Goal: Task Accomplishment & Management: Complete application form

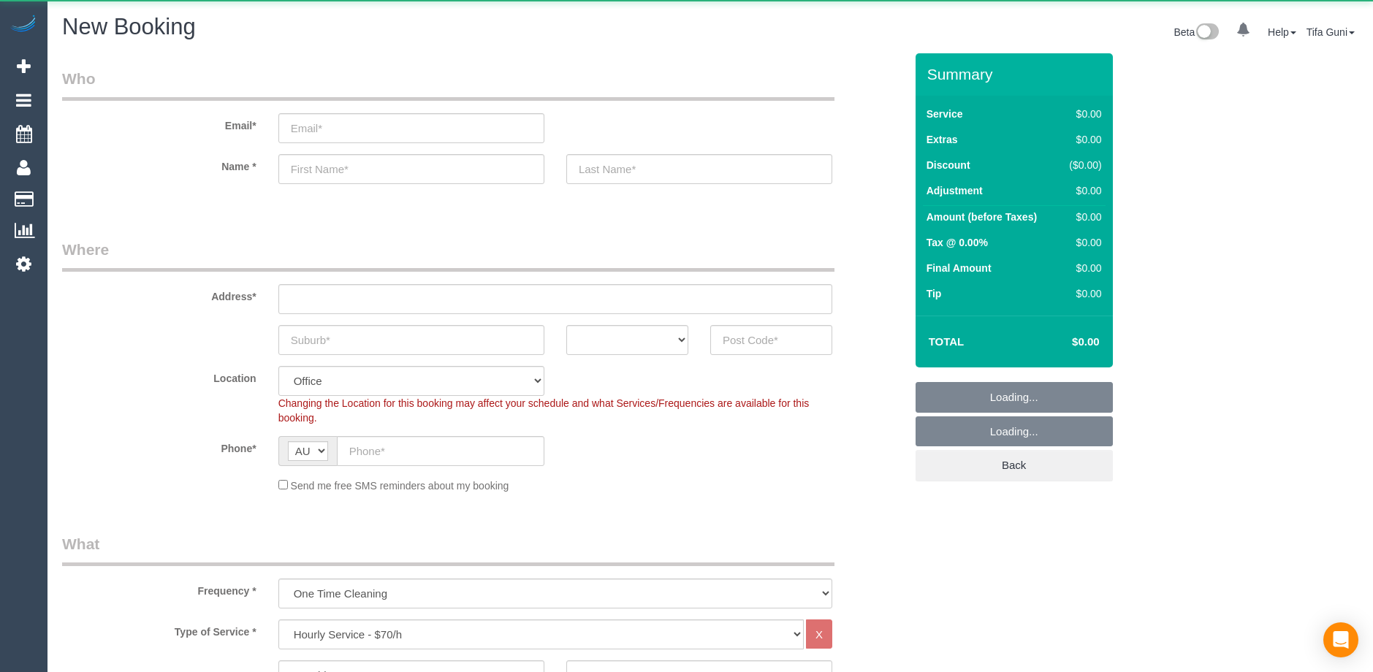
select select "object:813"
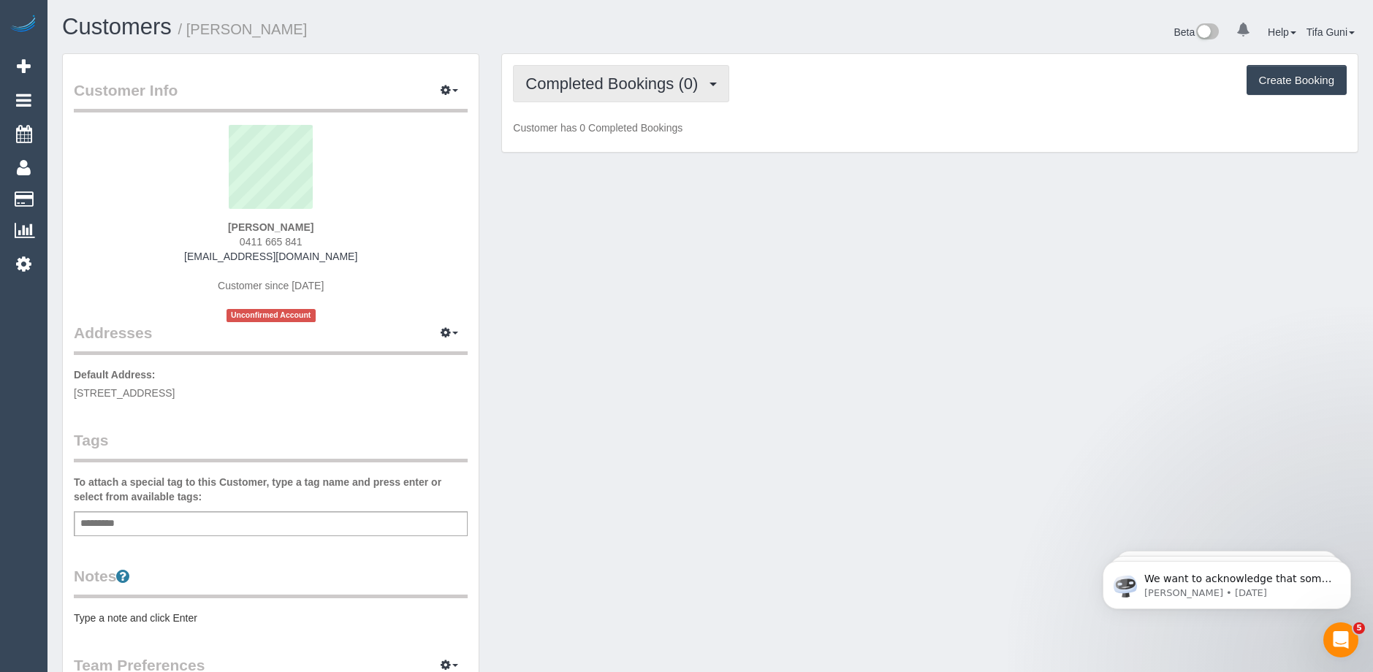
click at [711, 91] on button "Completed Bookings (0)" at bounding box center [621, 83] width 216 height 37
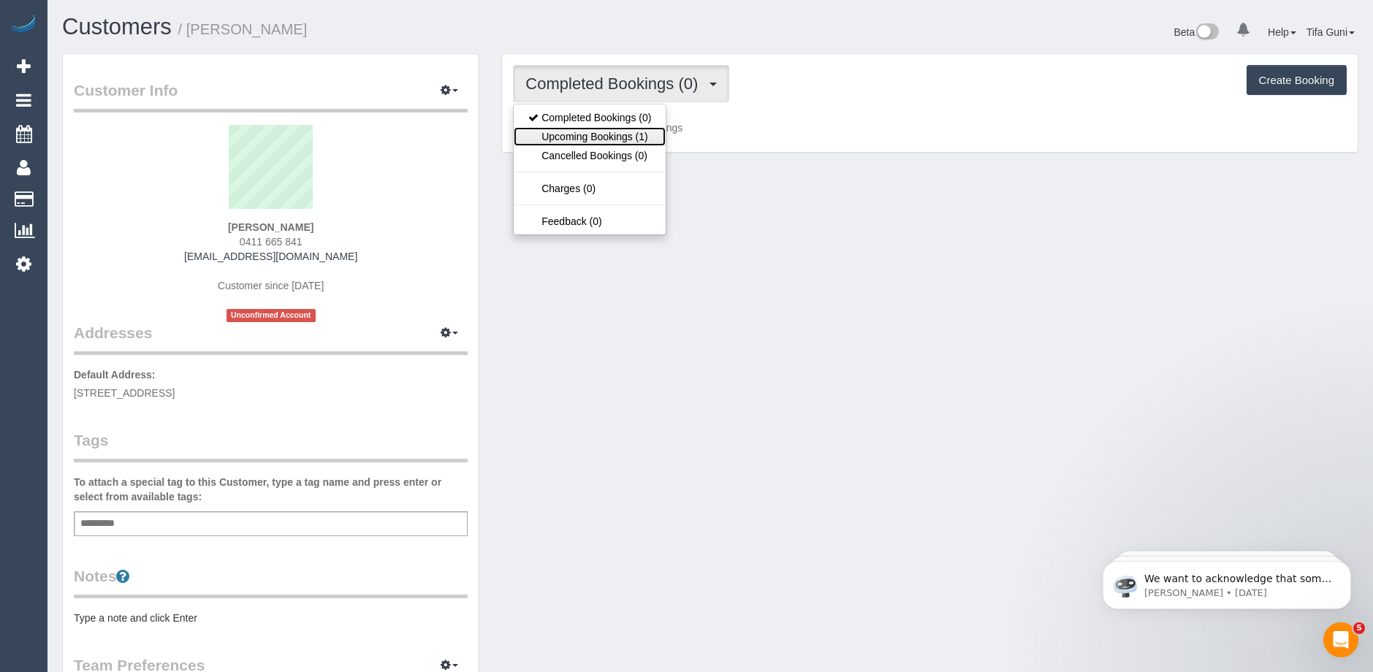
click at [636, 132] on link "Upcoming Bookings (1)" at bounding box center [590, 136] width 152 height 19
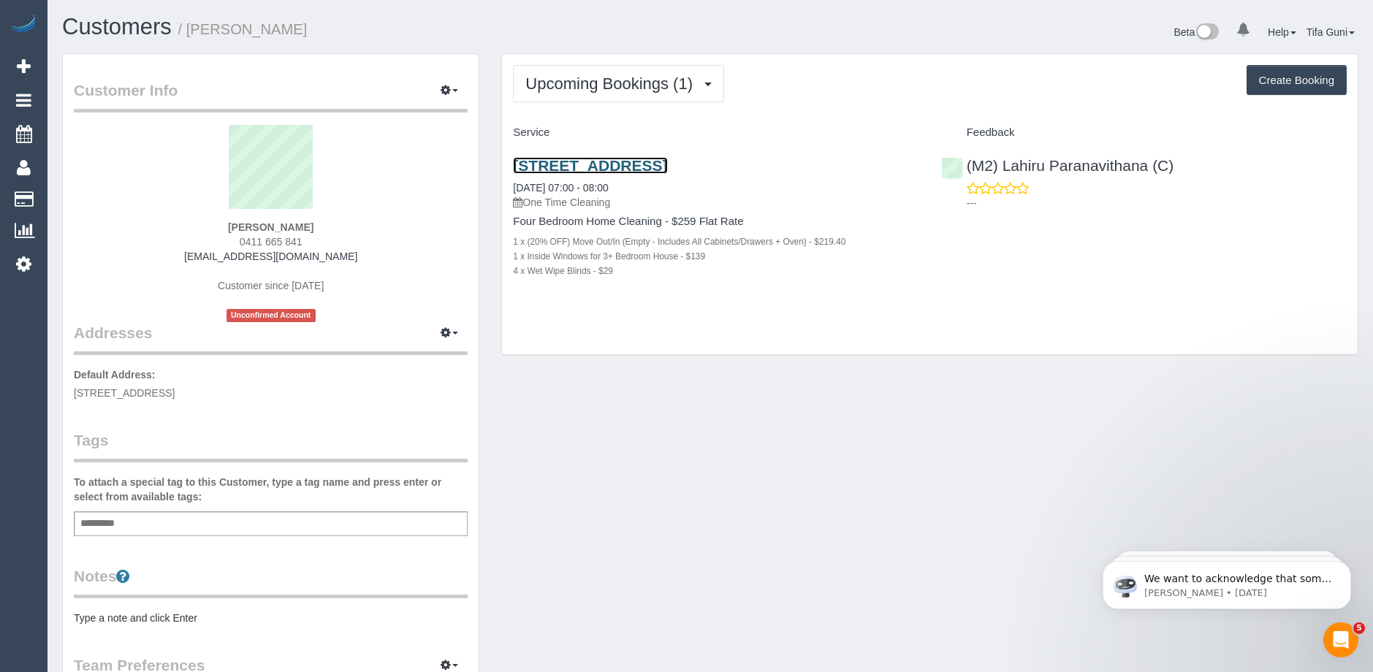
click at [593, 166] on link "[STREET_ADDRESS]" at bounding box center [590, 165] width 154 height 17
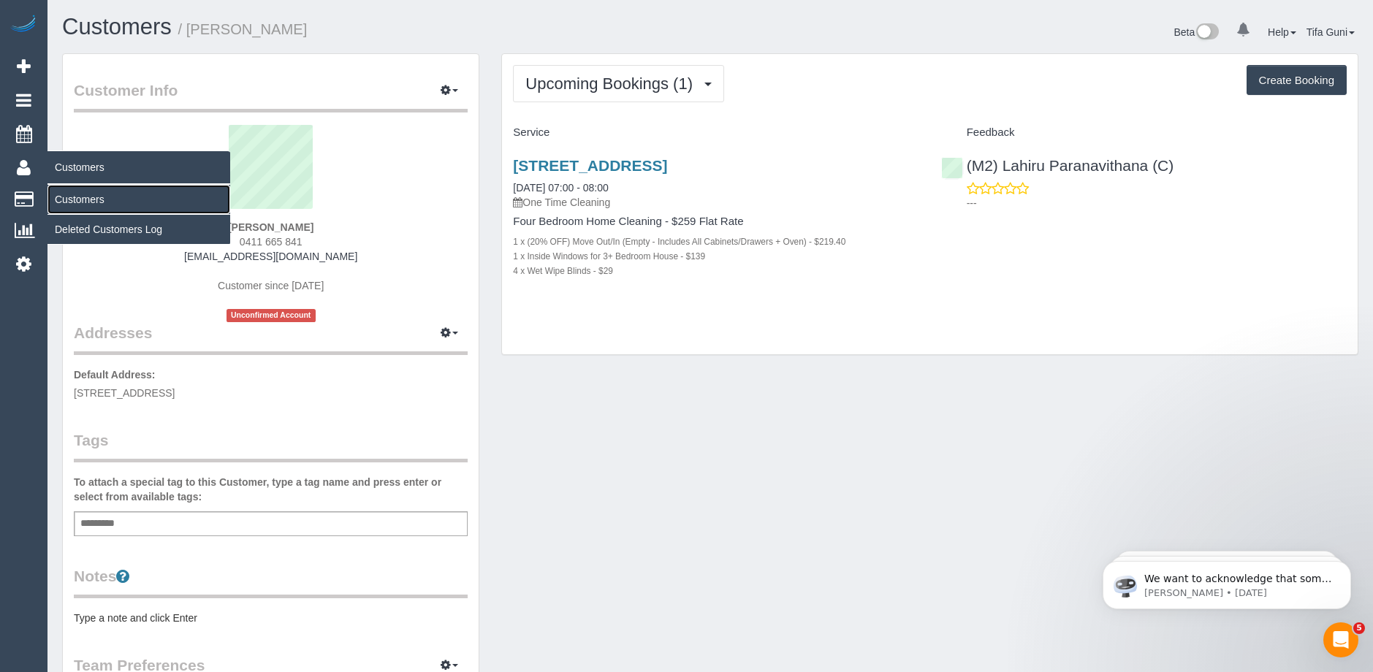
click at [78, 197] on link "Customers" at bounding box center [138, 199] width 183 height 29
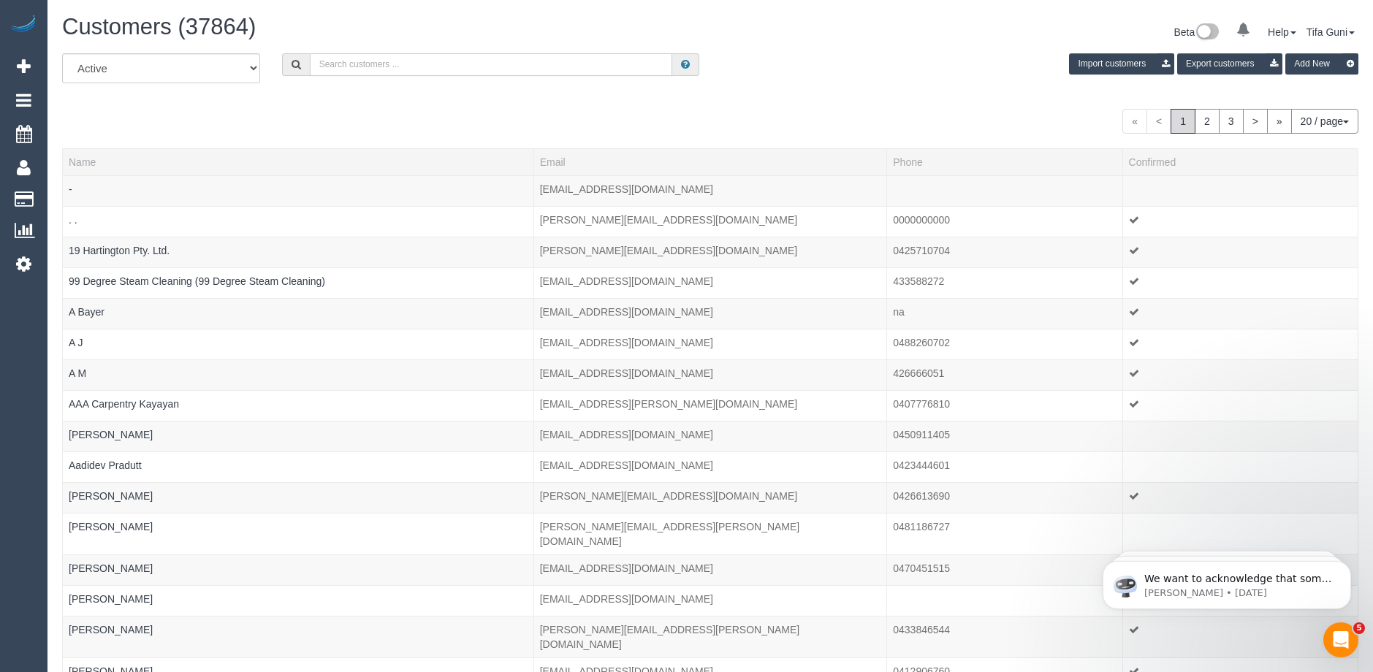
click at [358, 62] on input "text" at bounding box center [491, 64] width 362 height 23
paste input "61420460313"
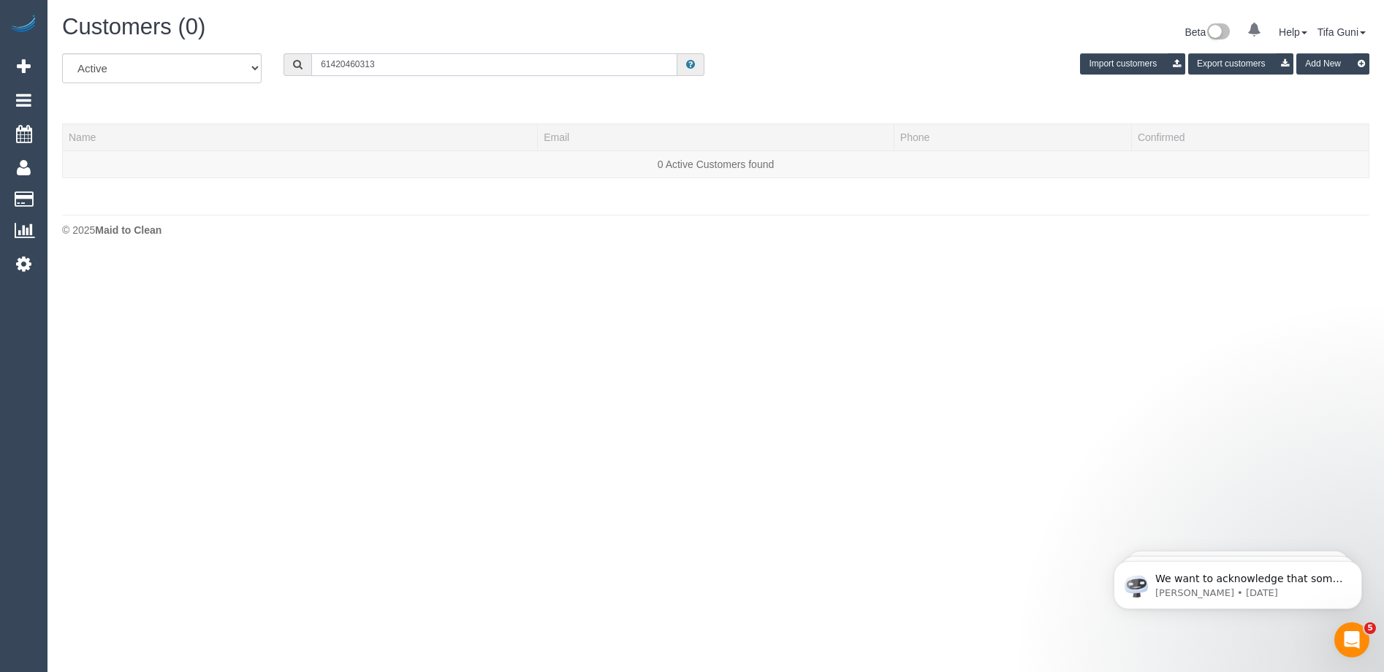
drag, startPoint x: 330, startPoint y: 64, endPoint x: 320, endPoint y: 64, distance: 9.5
click at [320, 64] on input "61420460313" at bounding box center [494, 64] width 366 height 23
click at [339, 64] on input "0420460313" at bounding box center [494, 64] width 366 height 23
click at [358, 62] on input "0420 460313" at bounding box center [494, 64] width 366 height 23
type input "0420 460 313"
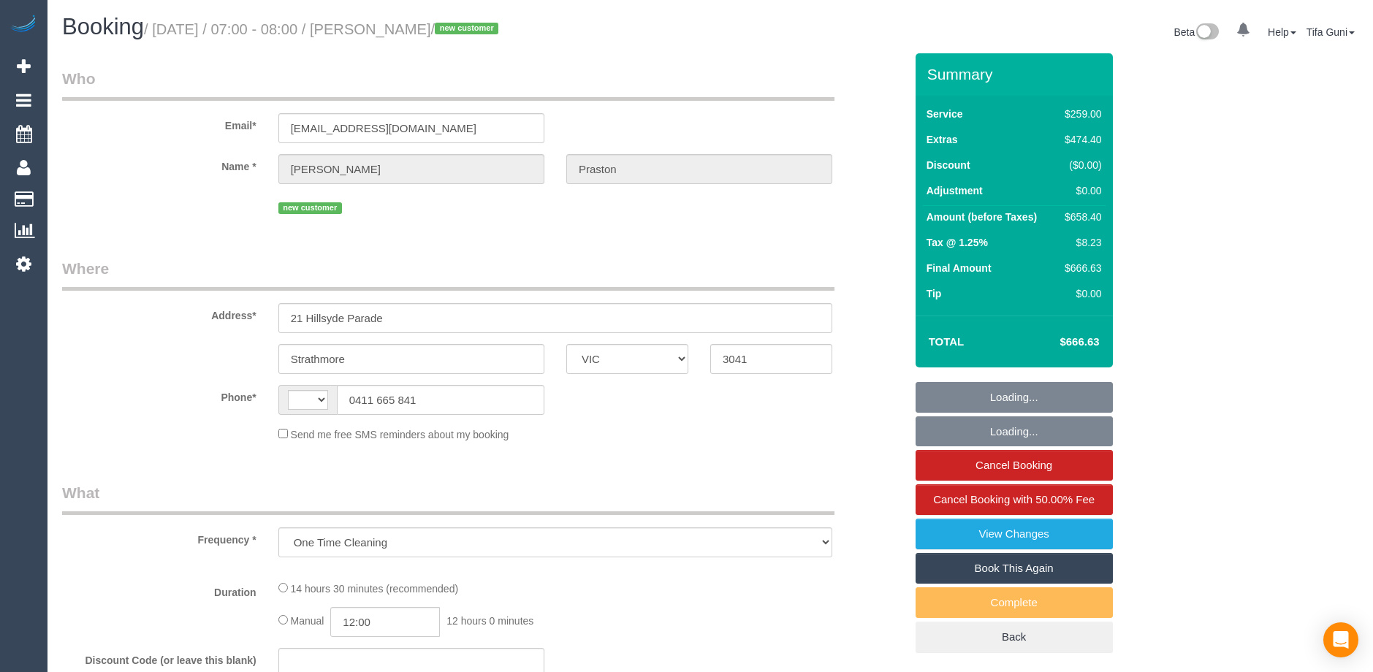
select select "VIC"
select select "string:stripe-pm_1SAKDd2GScqysDRVTPnxtT8u"
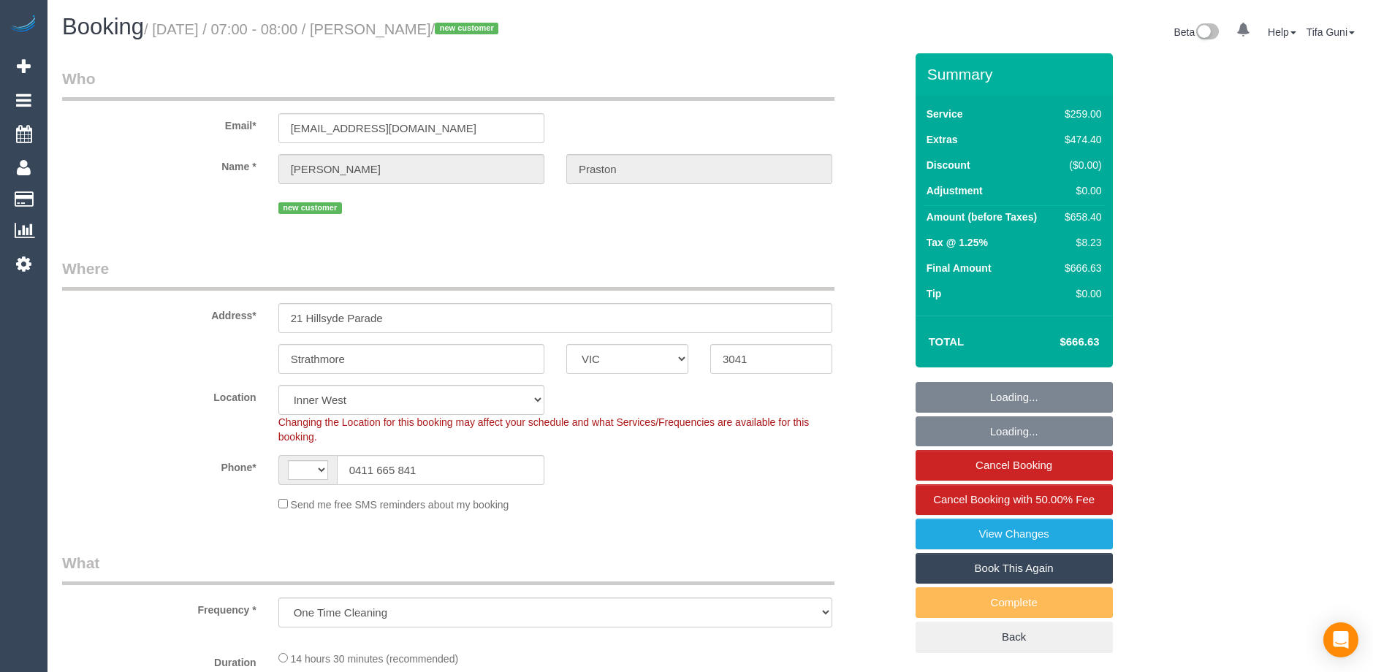
select select "object:736"
select select "string:AU"
select select "number:28"
select select "number:14"
select select "number:18"
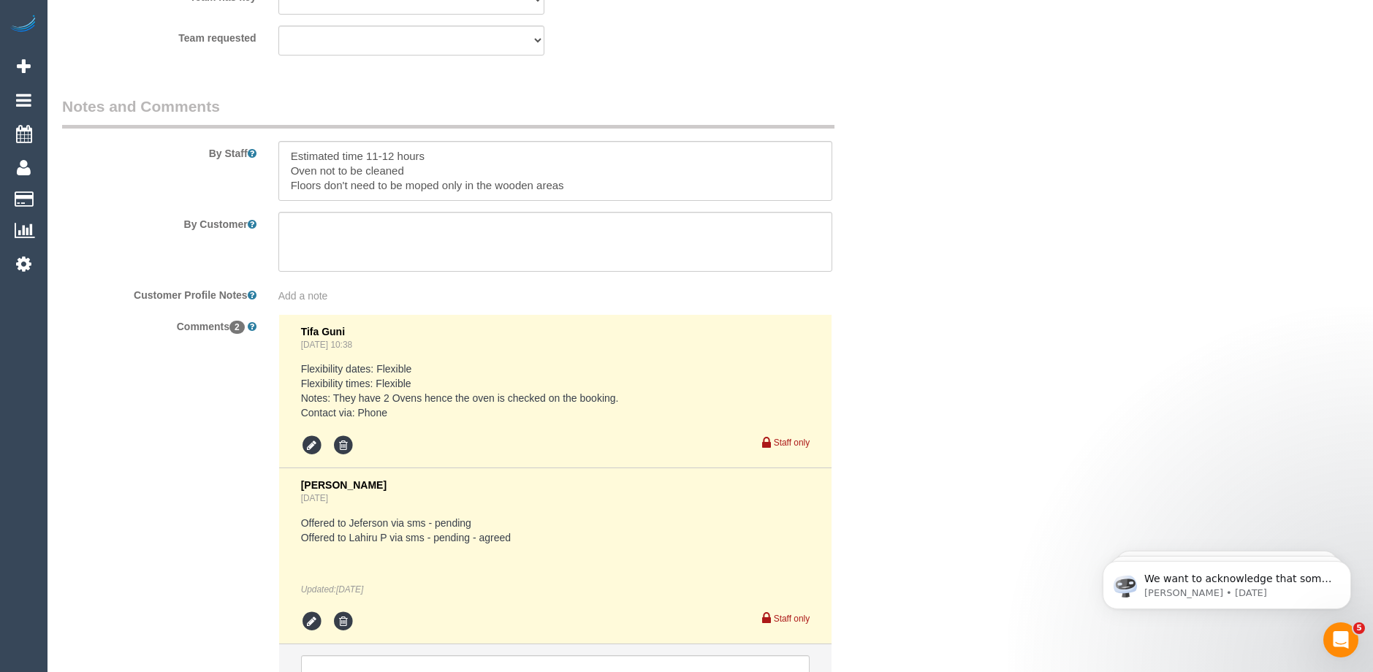
scroll to position [2344, 0]
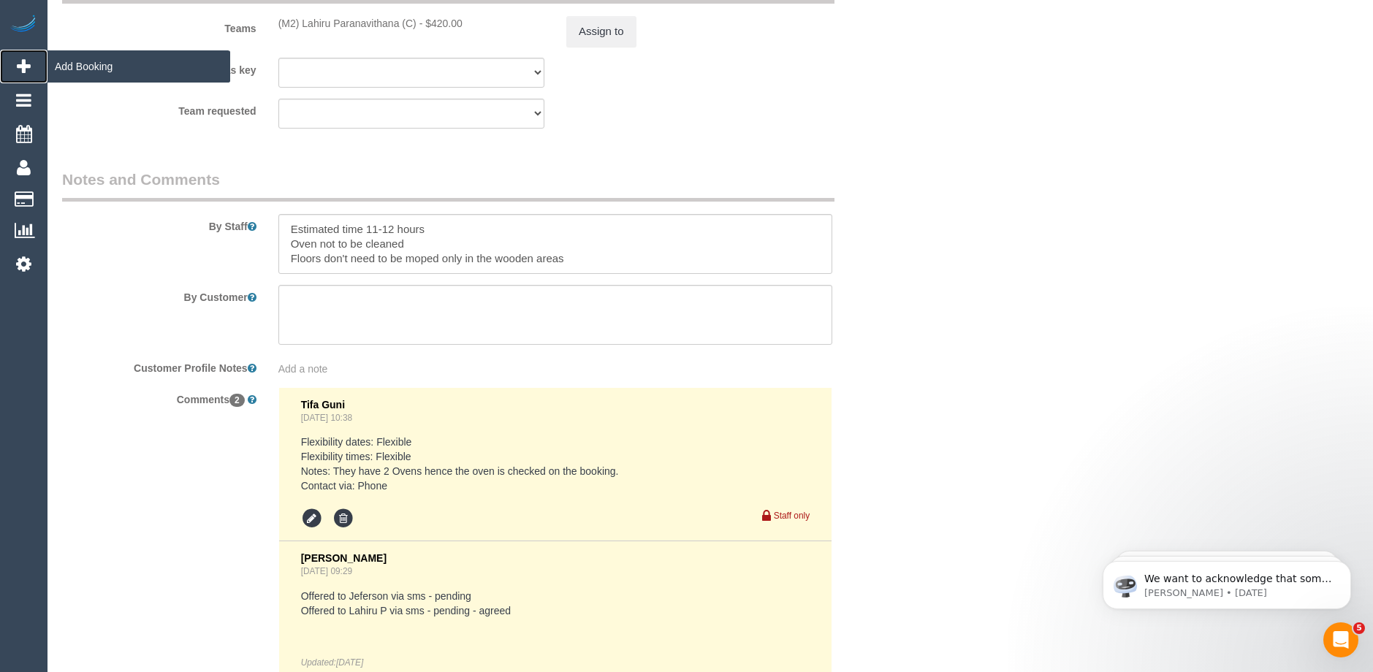
click at [99, 67] on span "Add Booking" at bounding box center [138, 67] width 183 height 34
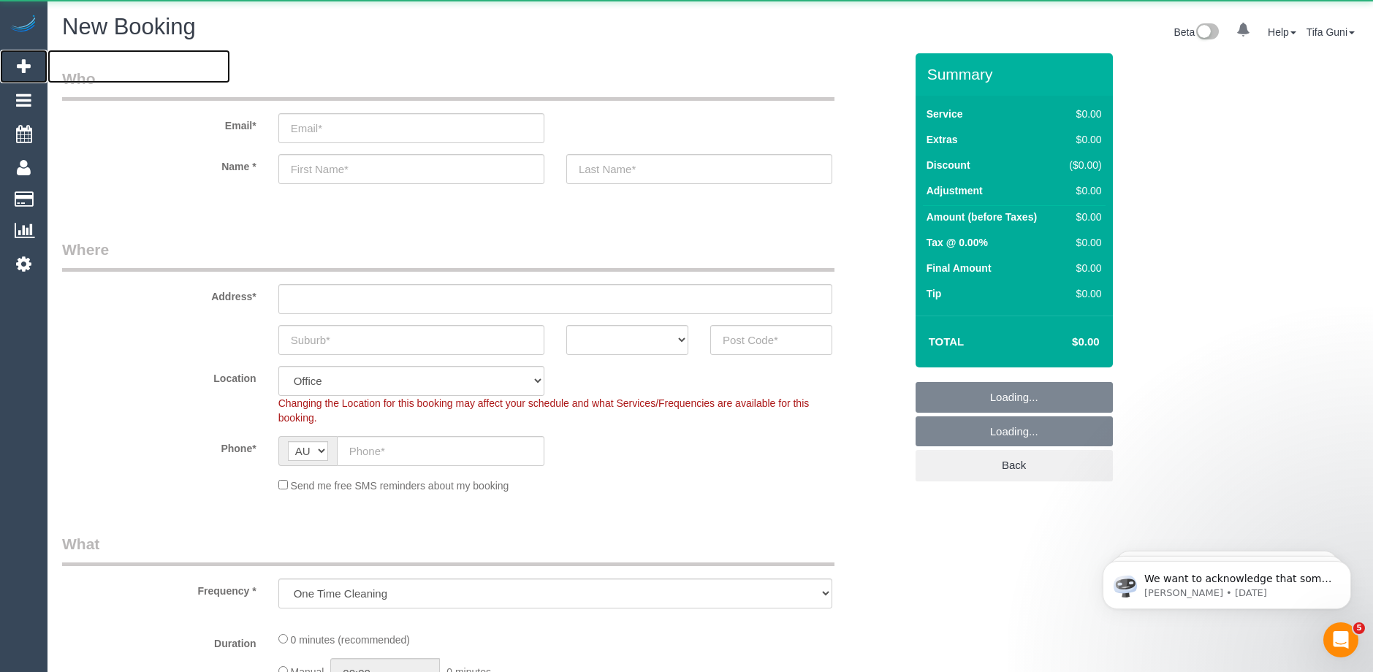
select select "object:2041"
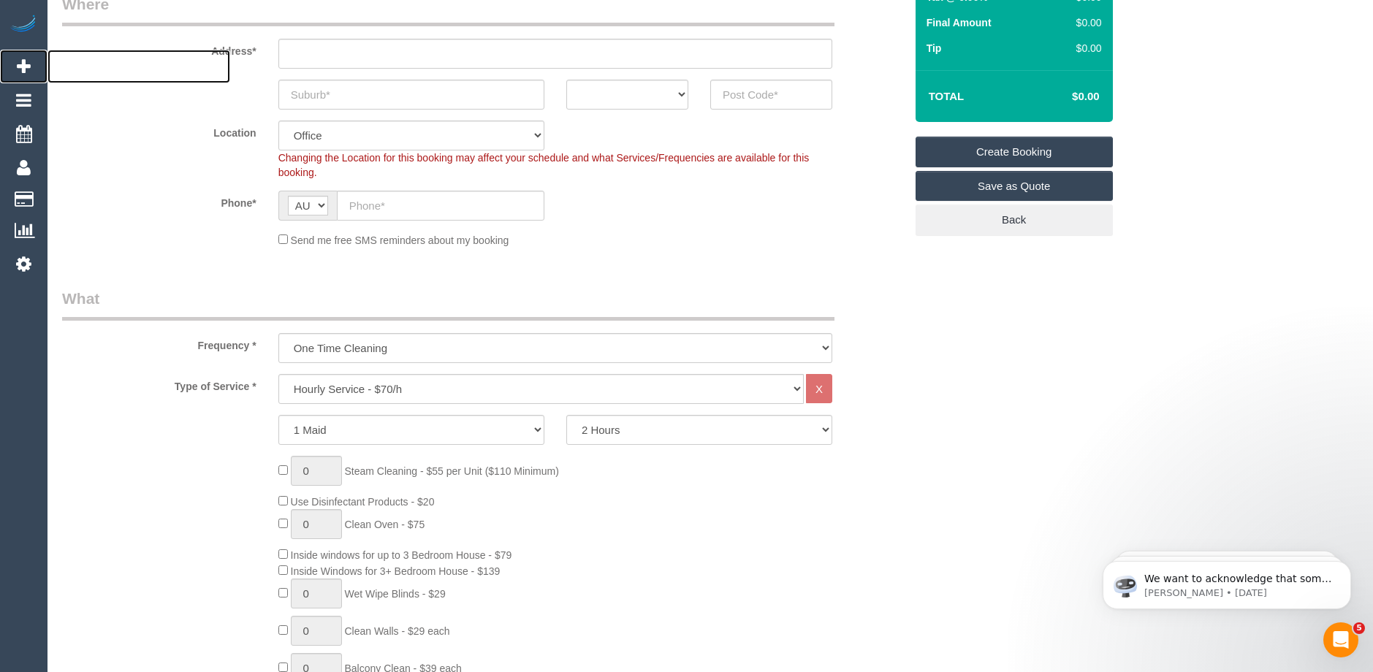
scroll to position [219, 0]
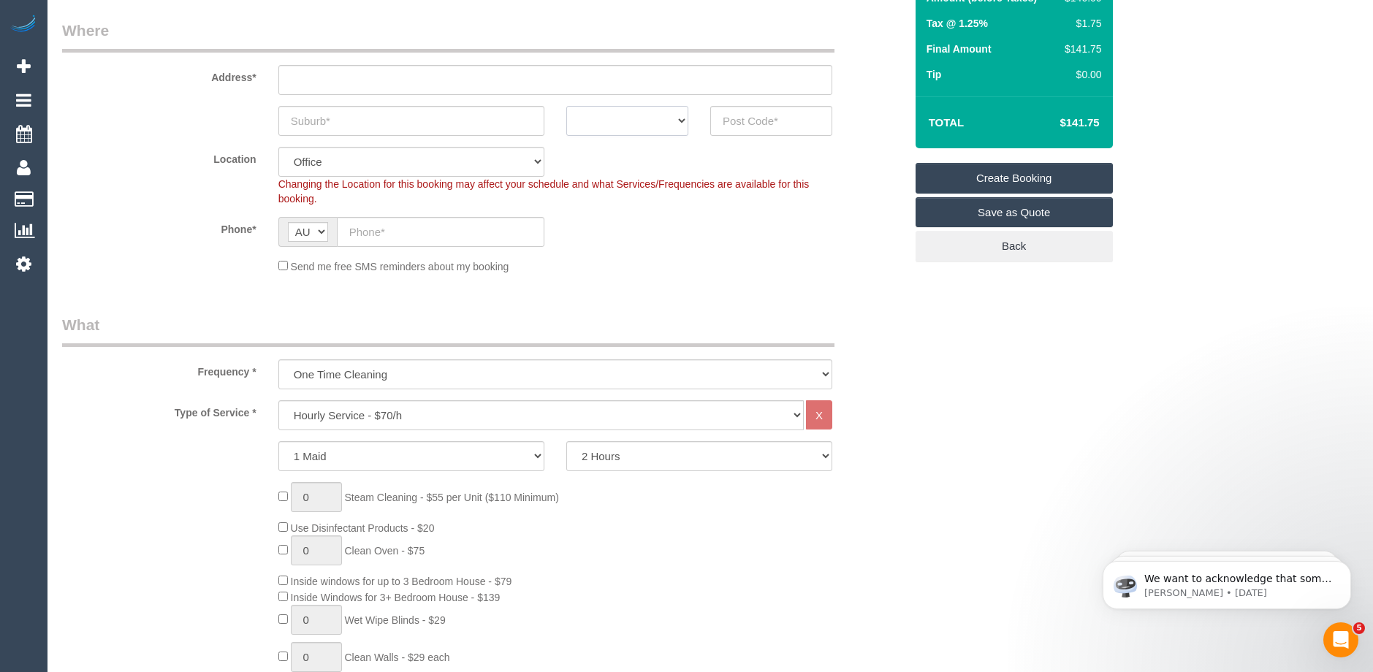
click at [663, 131] on select "ACT NSW NT QLD SA TAS VIC WA" at bounding box center [627, 121] width 122 height 30
select select "VIC"
click at [566, 106] on select "ACT NSW NT QLD SA TAS VIC WA" at bounding box center [627, 121] width 122 height 30
drag, startPoint x: 402, startPoint y: 416, endPoint x: 400, endPoint y: 408, distance: 8.3
click at [402, 416] on select "Hourly Service - $70/h Hourly Service - $65/h Hourly Service - $60/h Hourly Ser…" at bounding box center [540, 415] width 525 height 30
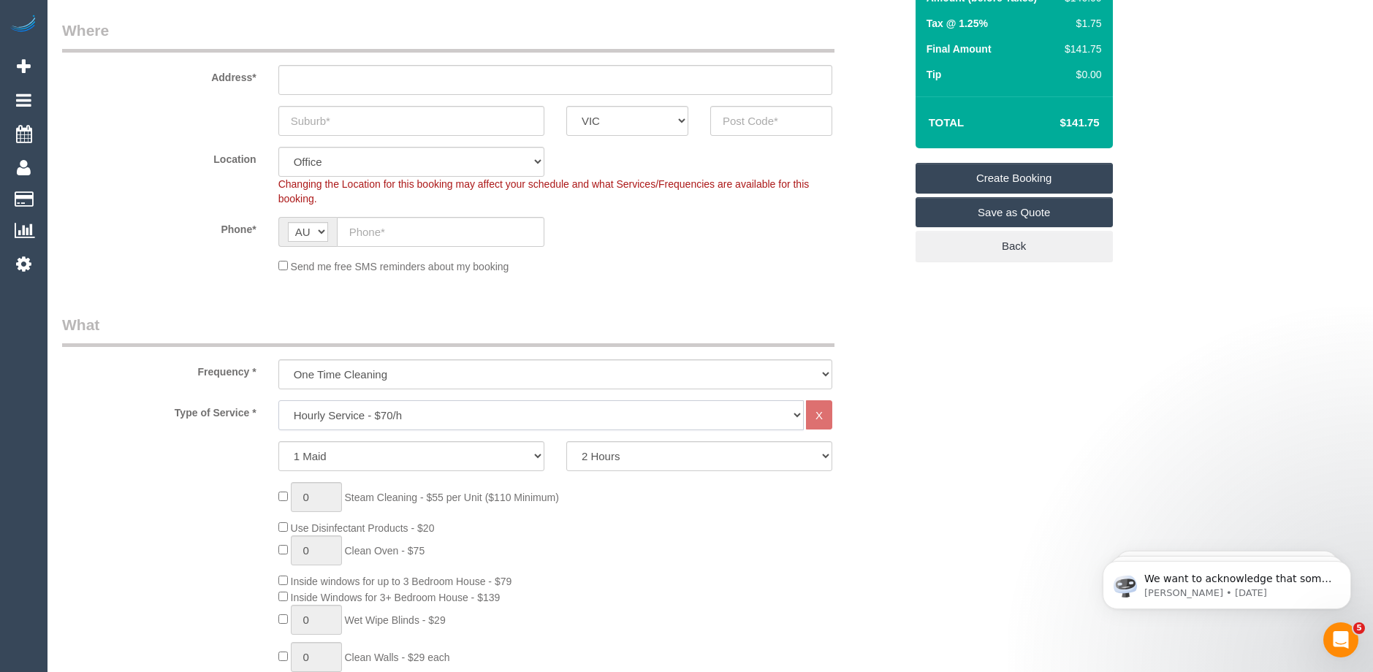
select select "213"
click at [278, 400] on select "Hourly Service - $70/h Hourly Service - $65/h Hourly Service - $60/h Hourly Ser…" at bounding box center [540, 415] width 525 height 30
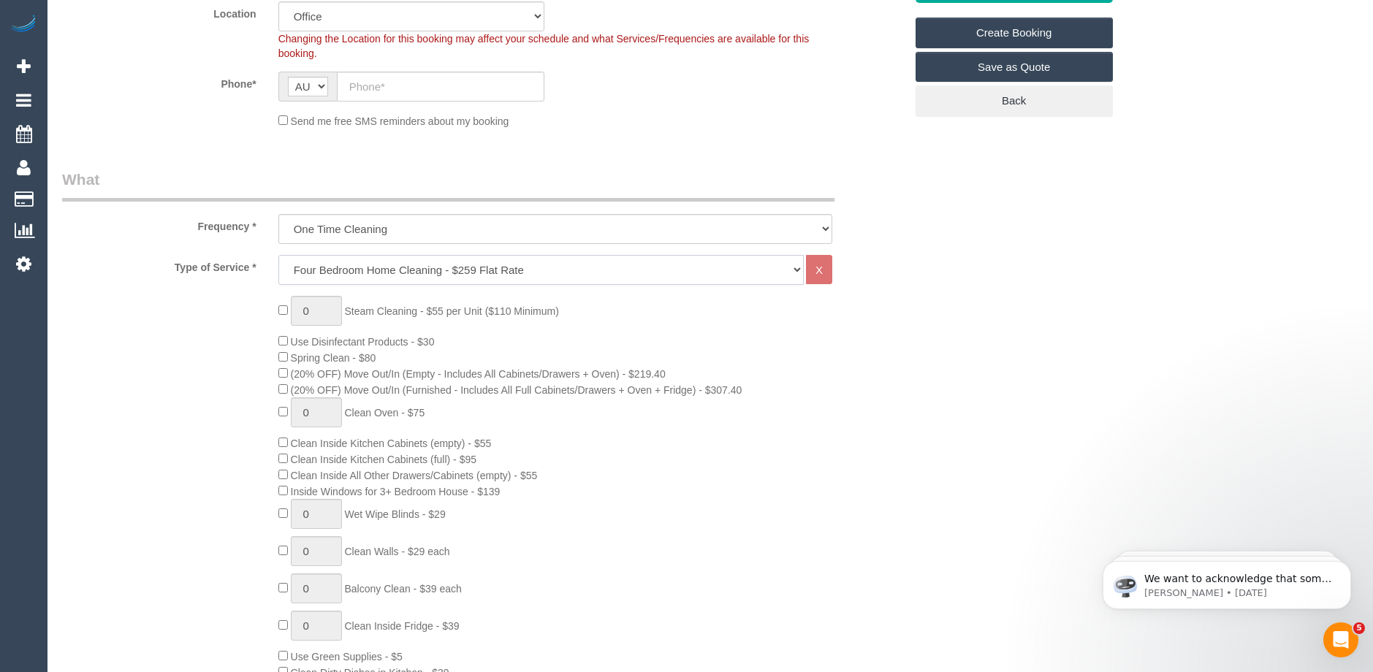
scroll to position [365, 0]
click at [625, 342] on div "0 Steam Cleaning - $55 per Unit ($110 Minimum) Use Disinfectant Products - $30 …" at bounding box center [591, 551] width 648 height 512
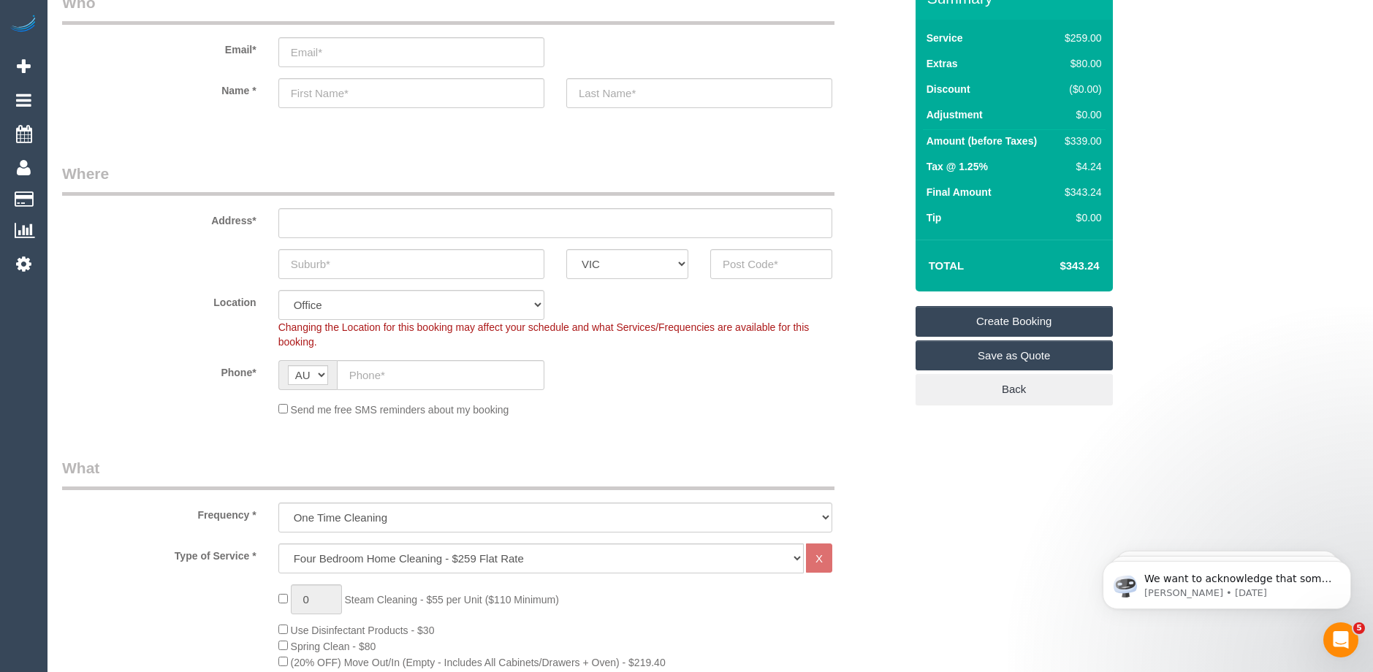
scroll to position [73, 0]
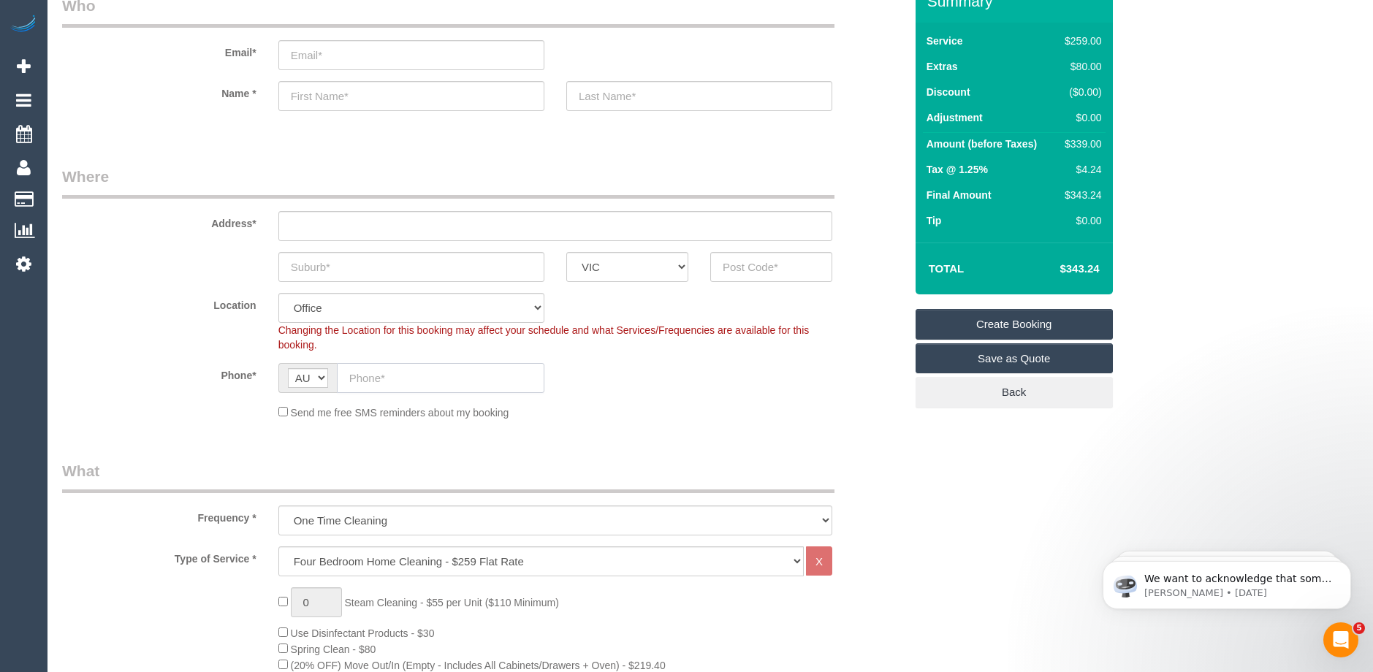
click at [391, 378] on input "text" at bounding box center [441, 378] width 208 height 30
paste input "61 421 249 690"
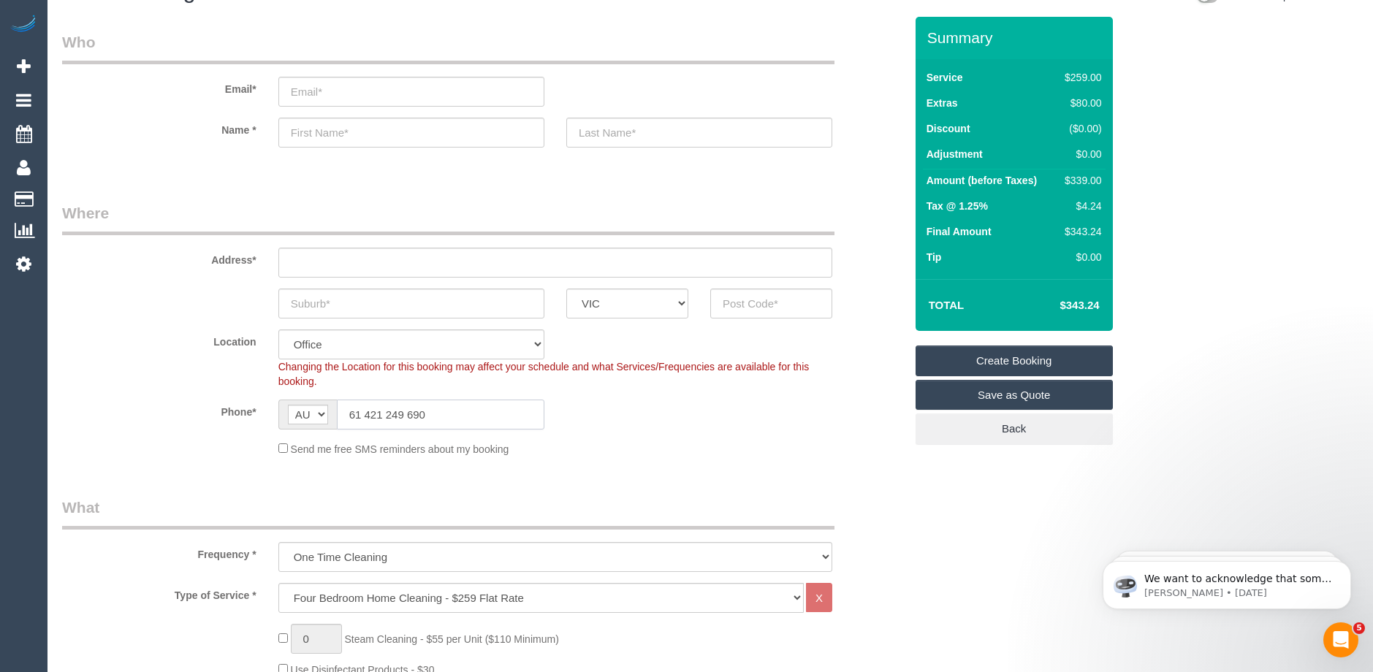
scroll to position [0, 0]
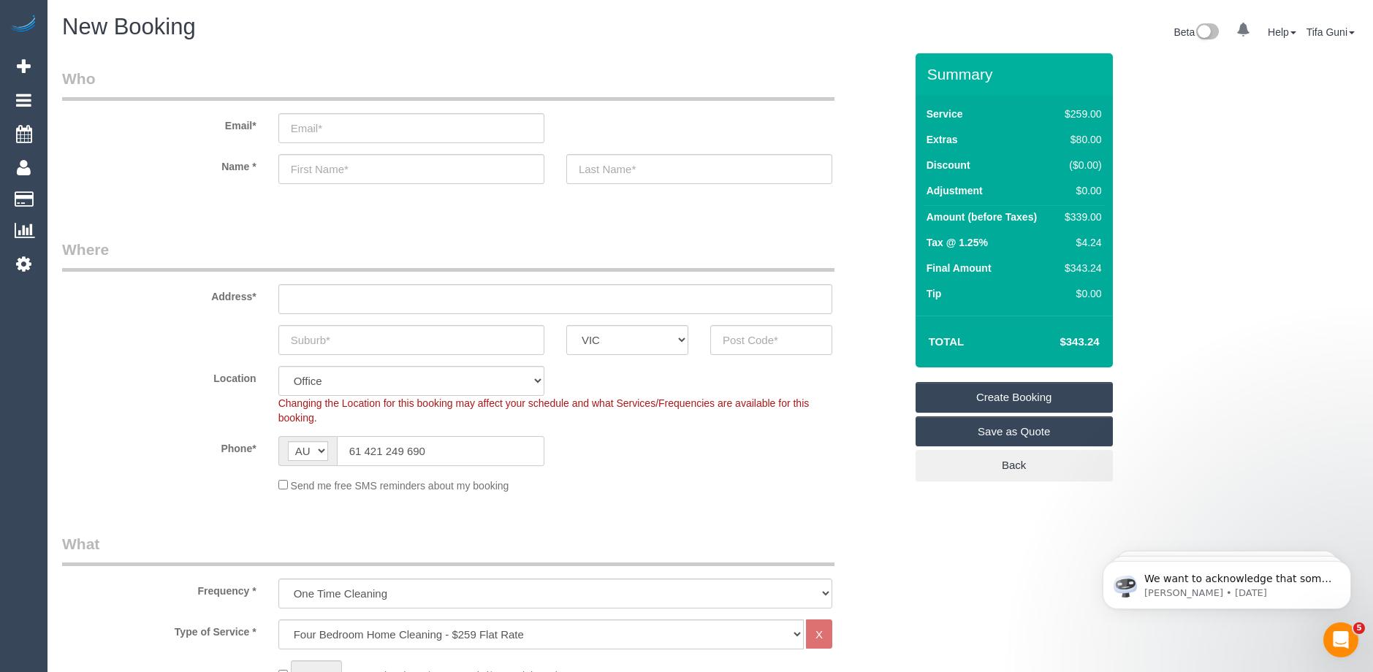
type input "61 421 249 690"
click at [335, 131] on input "email" at bounding box center [411, 128] width 266 height 30
type input "kimnysd1@gmail.com"
click at [324, 172] on input "text" at bounding box center [411, 169] width 266 height 30
type input "Kim"
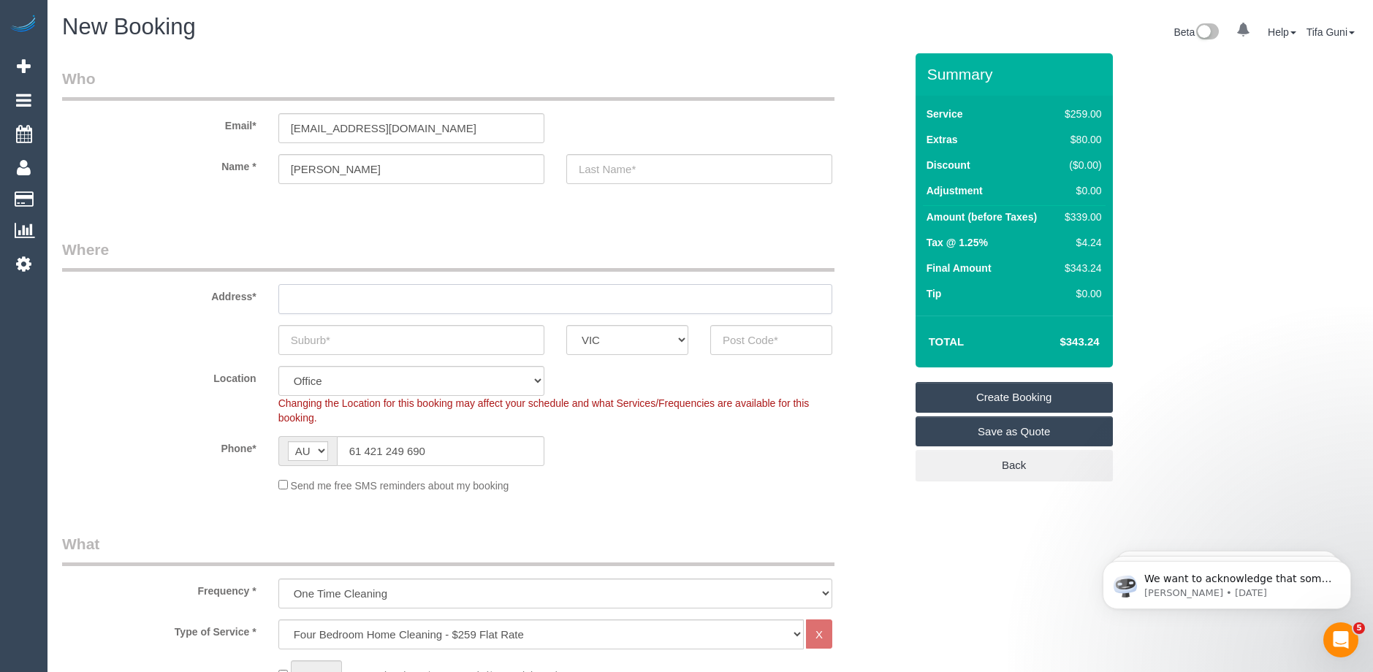
click at [355, 309] on input "text" at bounding box center [555, 299] width 554 height 30
type input "-"
click at [341, 341] on input "text" at bounding box center [411, 340] width 266 height 30
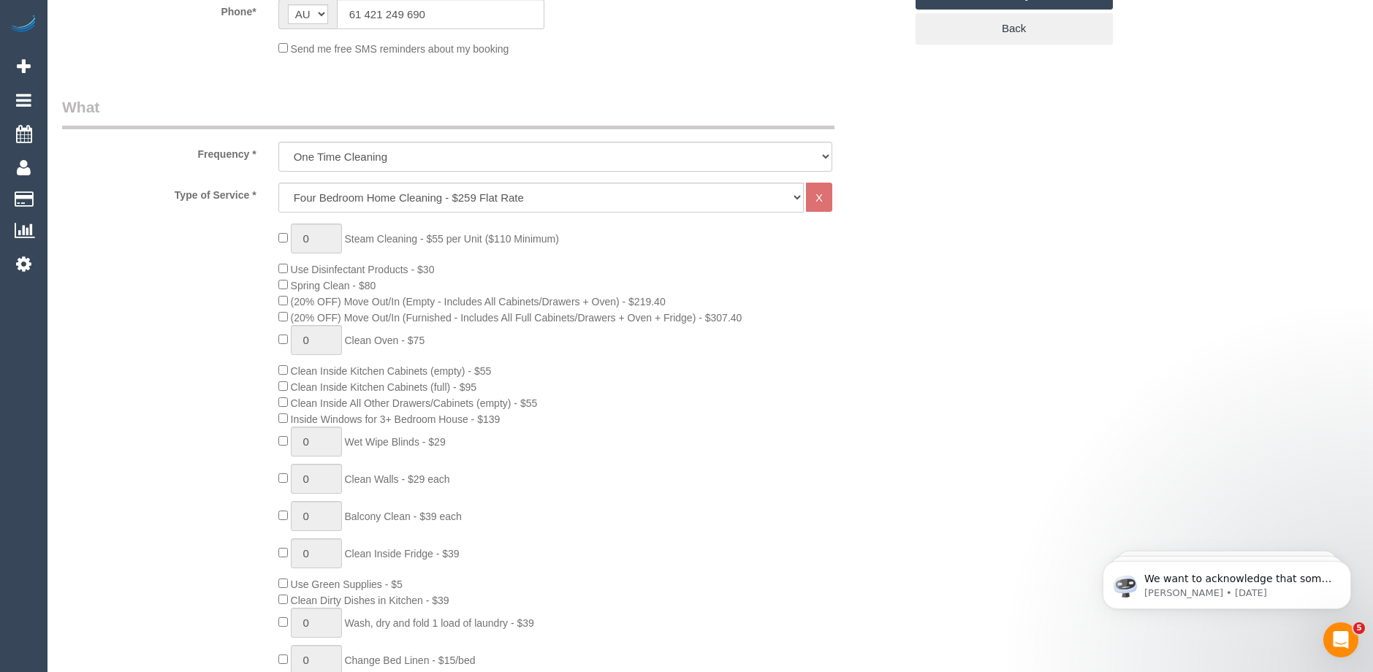
scroll to position [438, 0]
type input "1"
click at [327, 240] on input "1" at bounding box center [316, 237] width 51 height 30
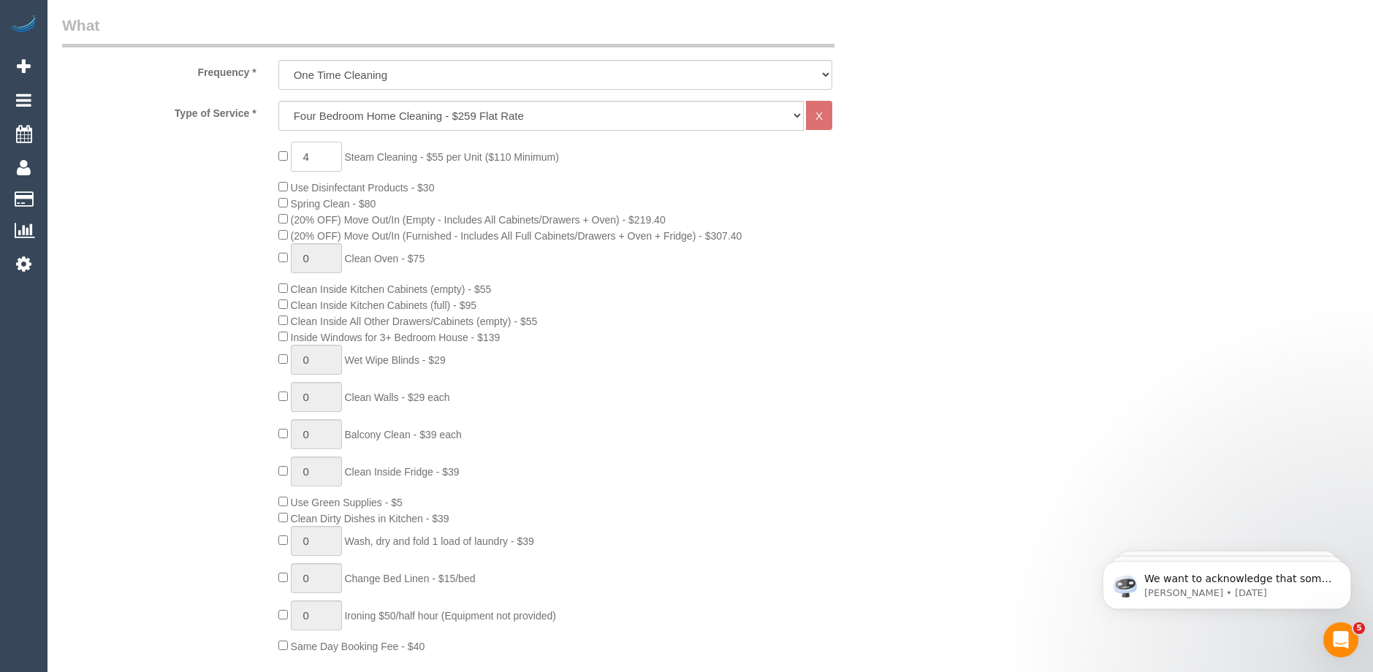
scroll to position [511, 0]
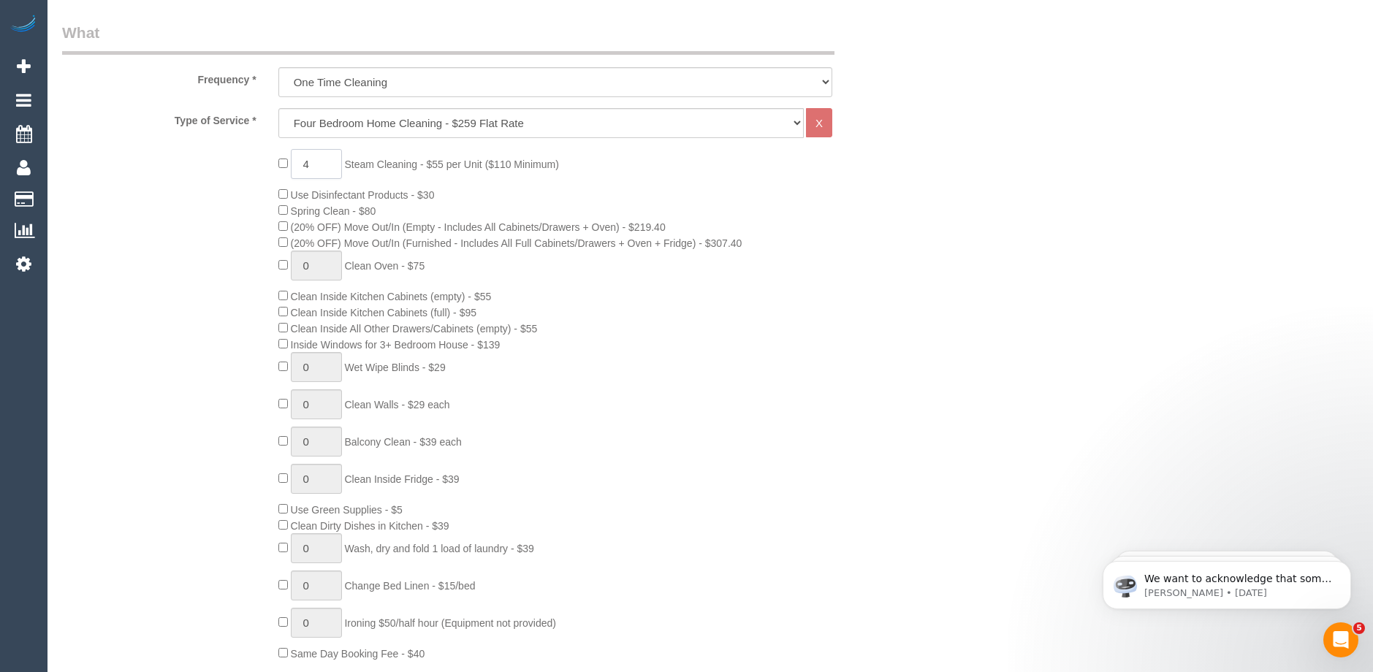
type input "4"
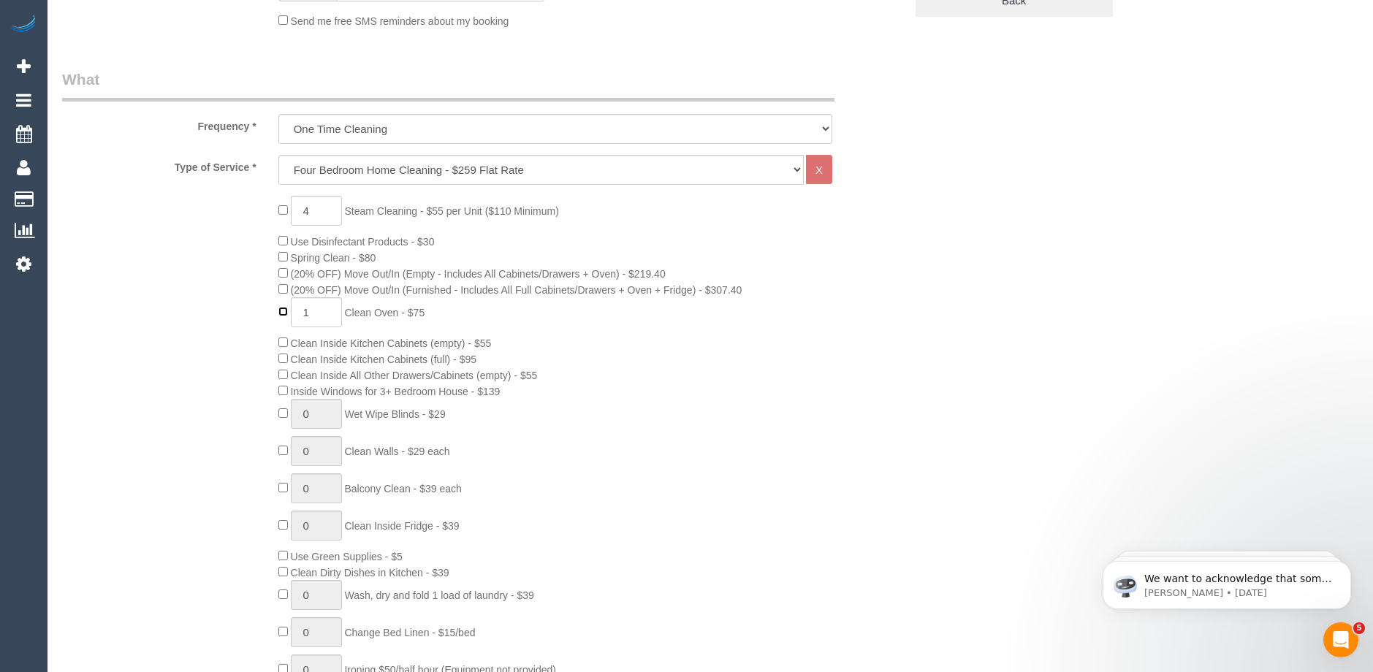
scroll to position [438, 0]
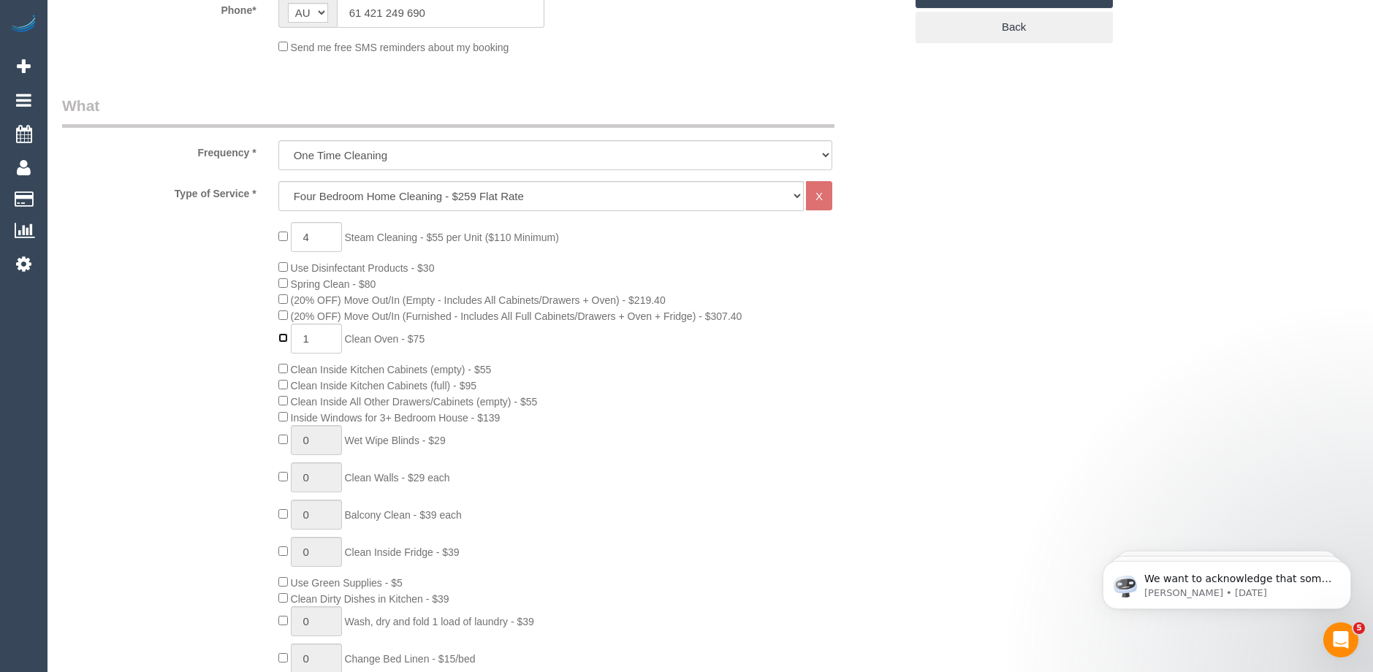
type input "0"
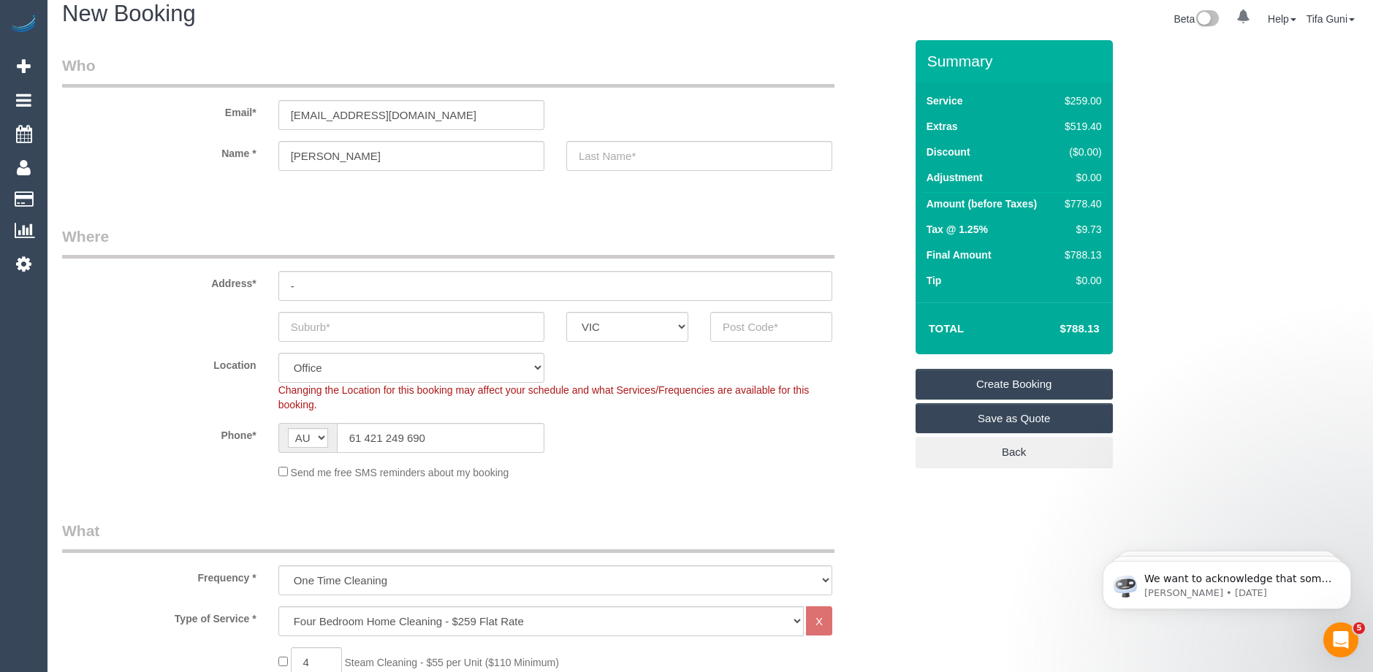
scroll to position [0, 0]
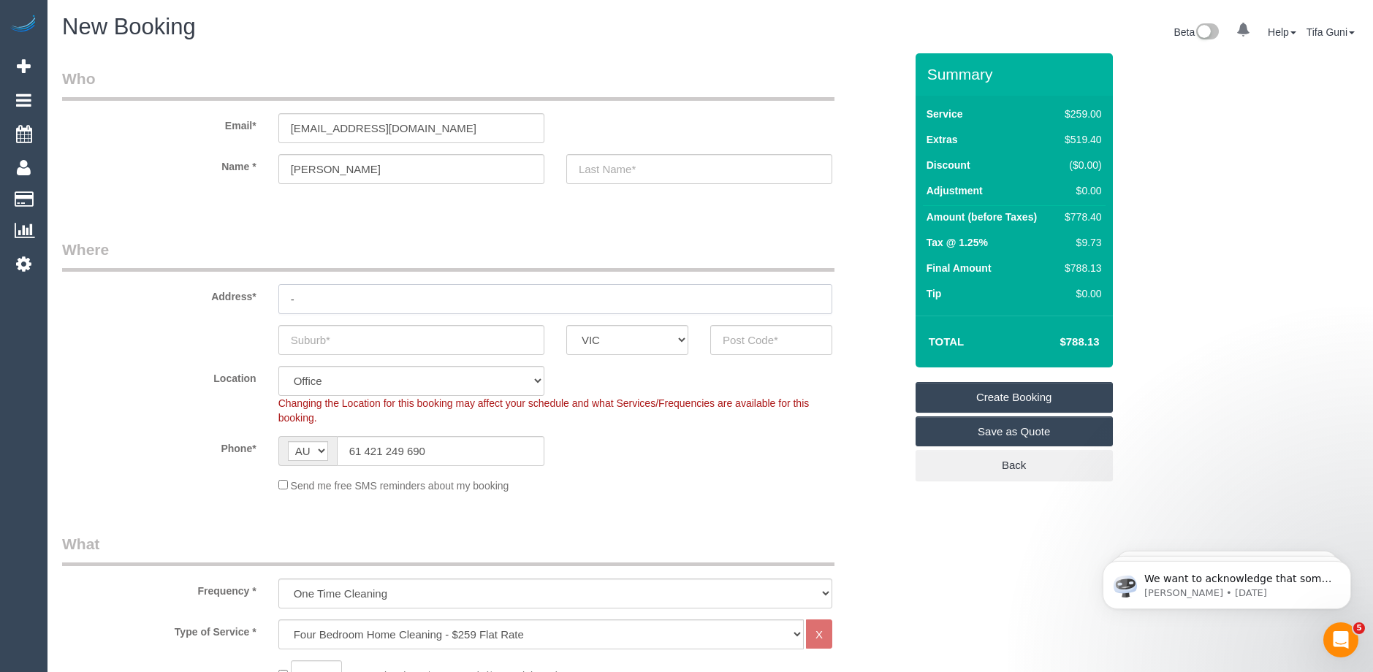
click at [344, 306] on input "-" at bounding box center [555, 299] width 554 height 30
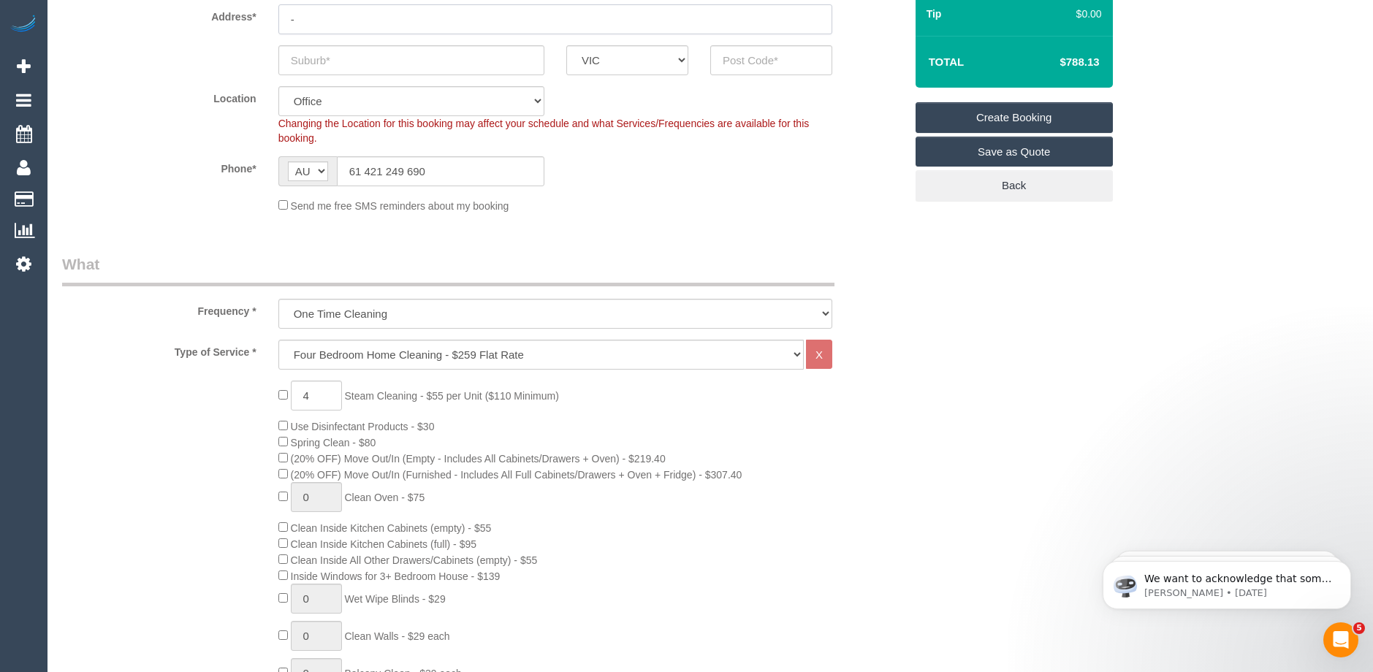
scroll to position [292, 0]
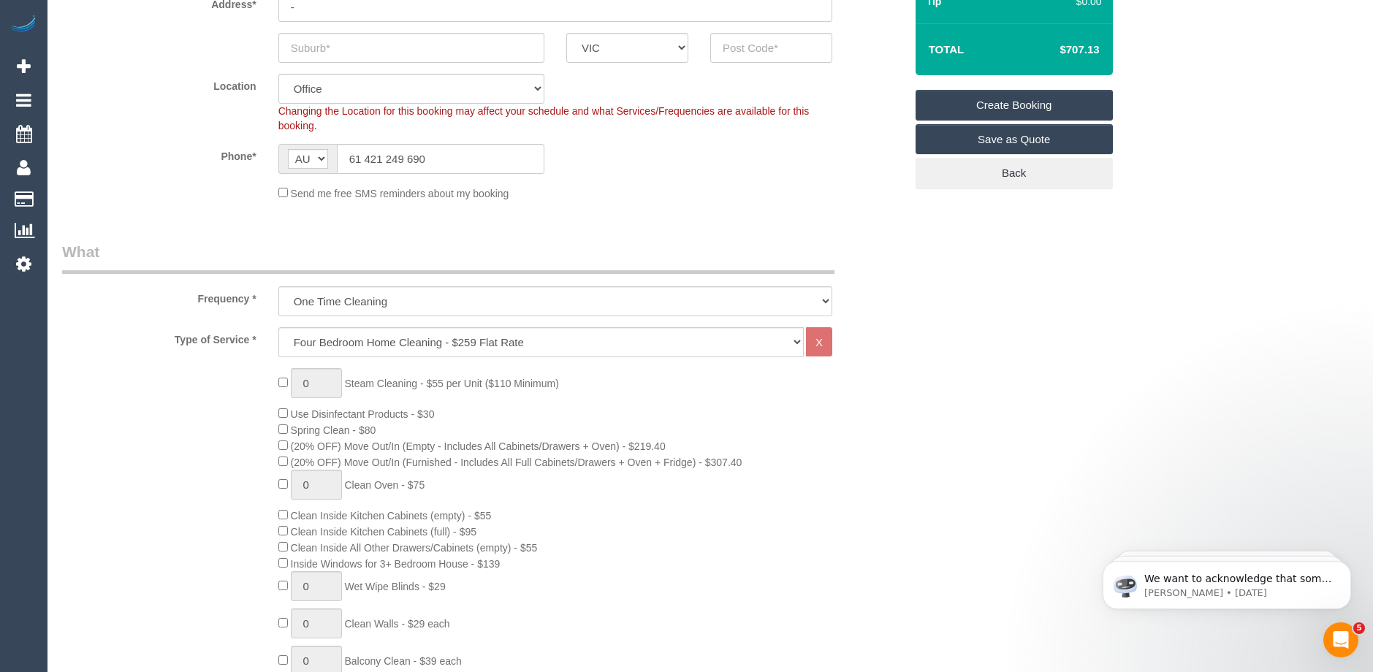
click at [583, 419] on div "0 Steam Cleaning - $55 per Unit ($110 Minimum) Use Disinfectant Products - $30 …" at bounding box center [591, 624] width 648 height 512
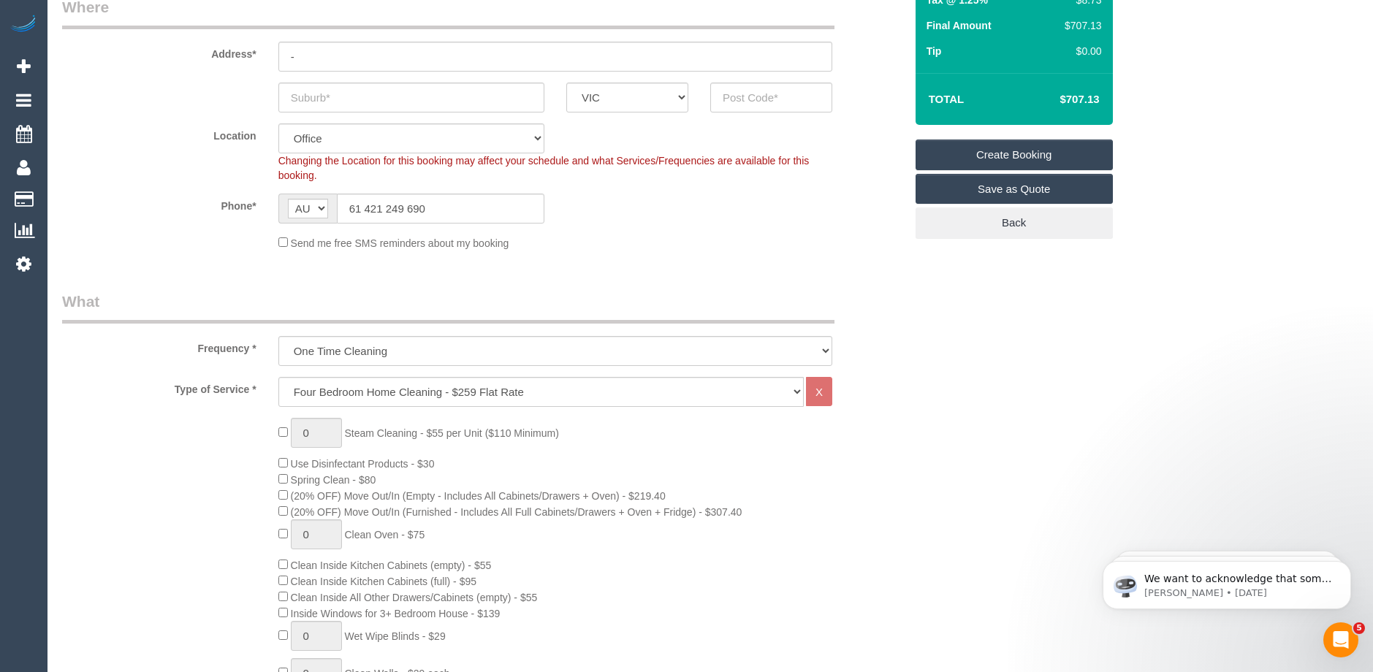
scroll to position [73, 0]
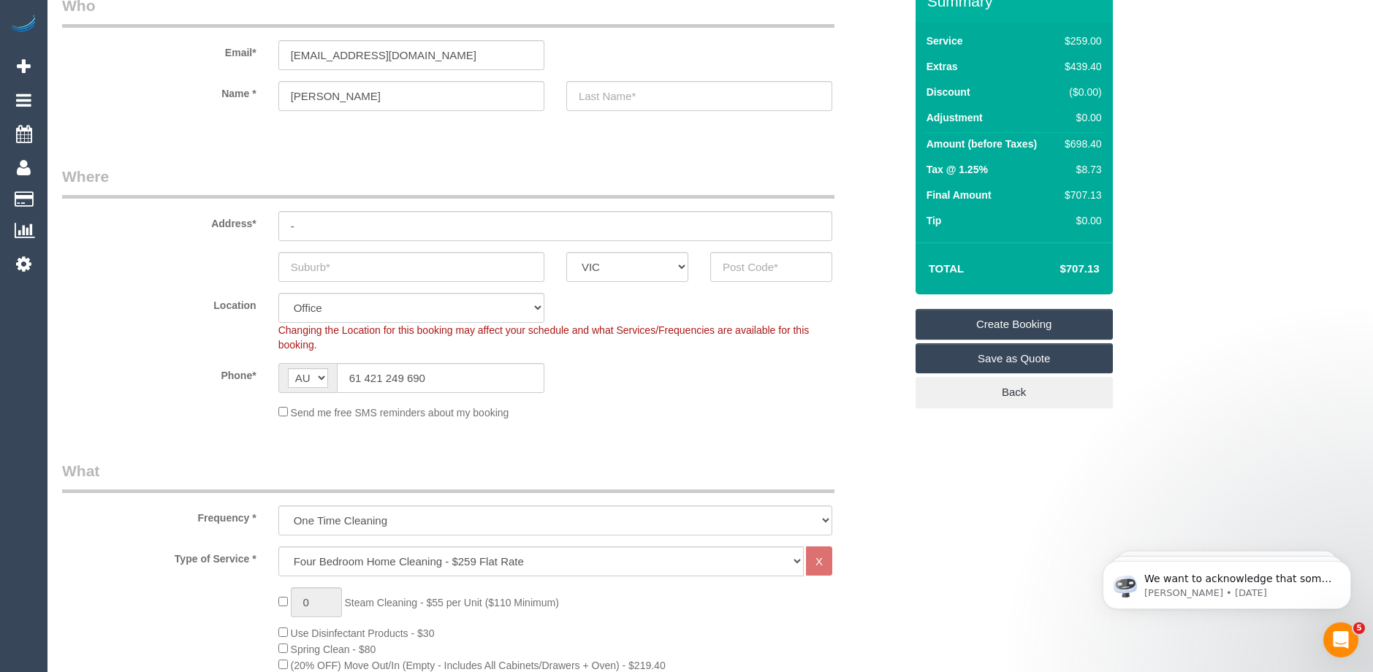
click at [867, 291] on fieldset "Where Address* - ACT NSW NT QLD SA TAS VIC WA Location Office City East (North)…" at bounding box center [483, 298] width 842 height 265
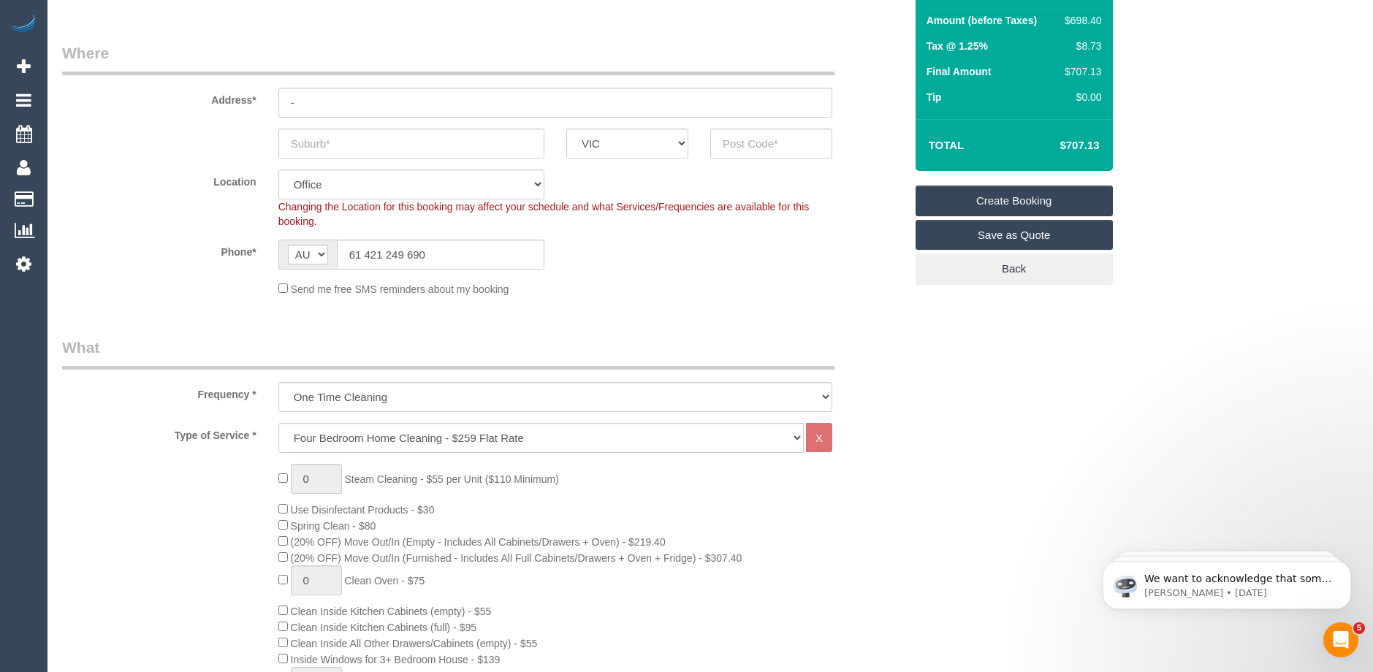
scroll to position [0, 0]
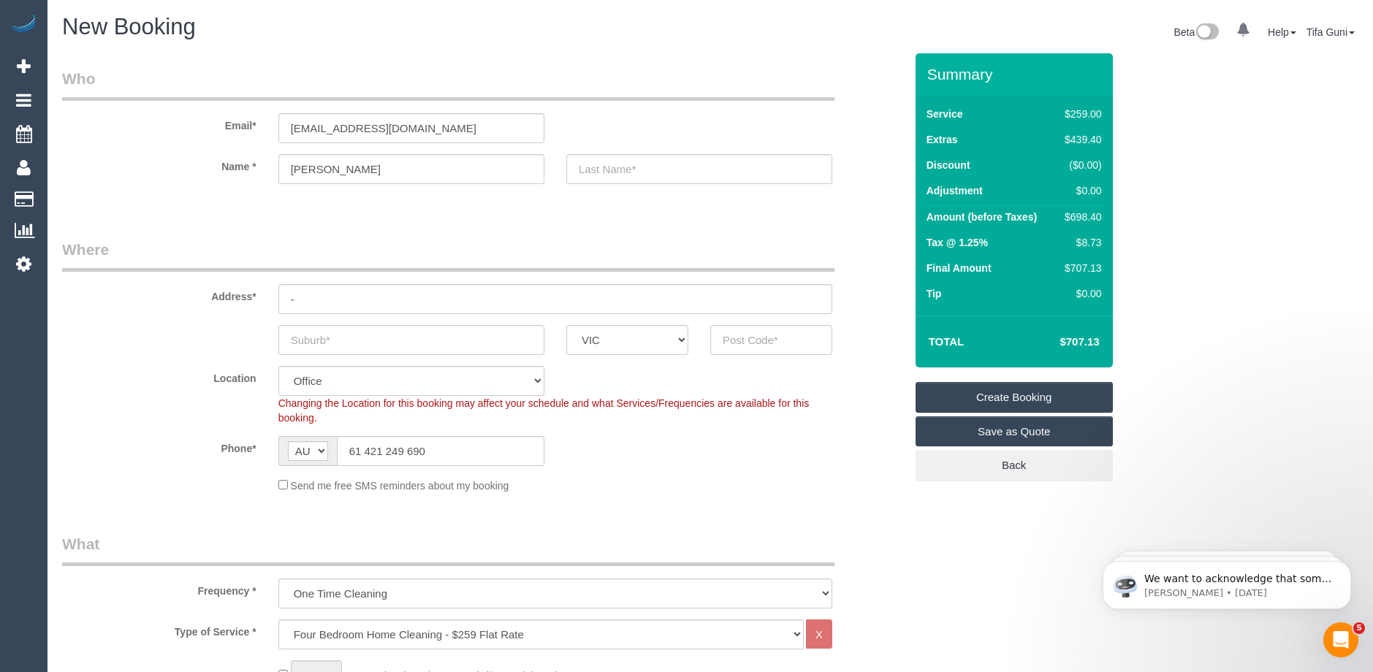
drag, startPoint x: 1103, startPoint y: 218, endPoint x: 1046, endPoint y: 216, distance: 57.1
click at [1046, 216] on tr "Amount (before Taxes) $698.40" at bounding box center [1014, 219] width 183 height 26
copy tr "$698.40"
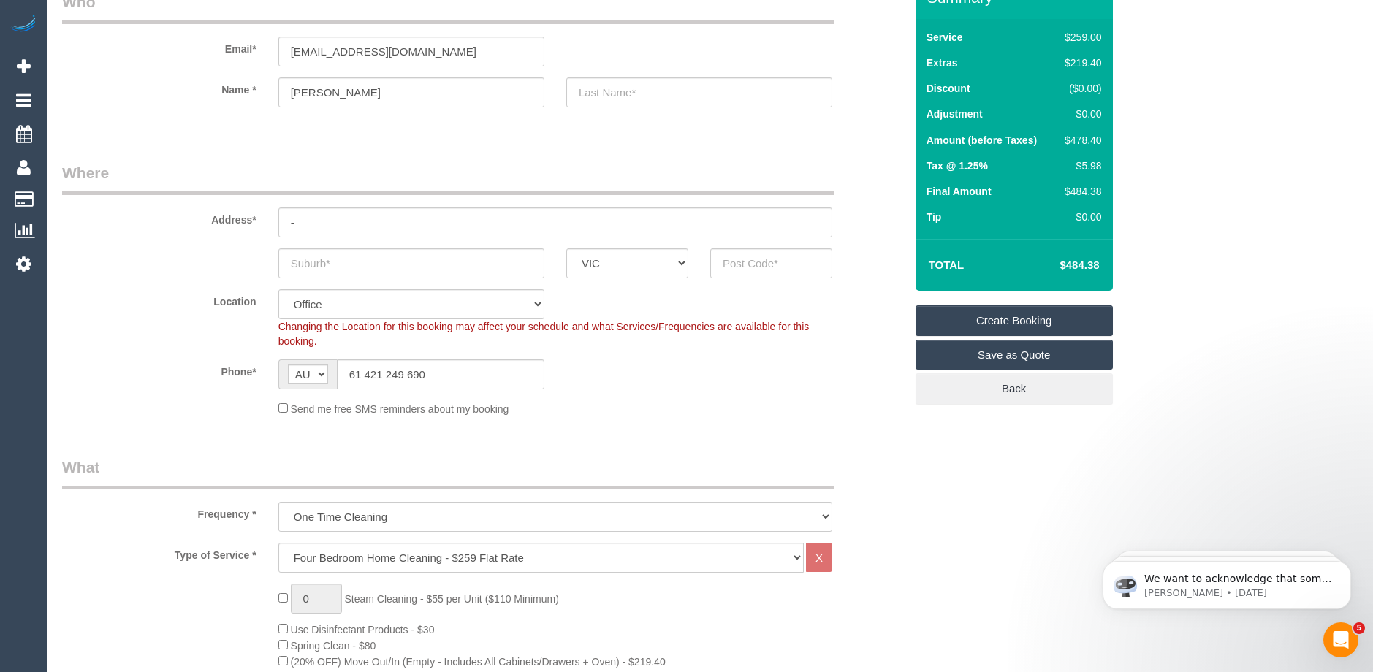
scroll to position [73, 0]
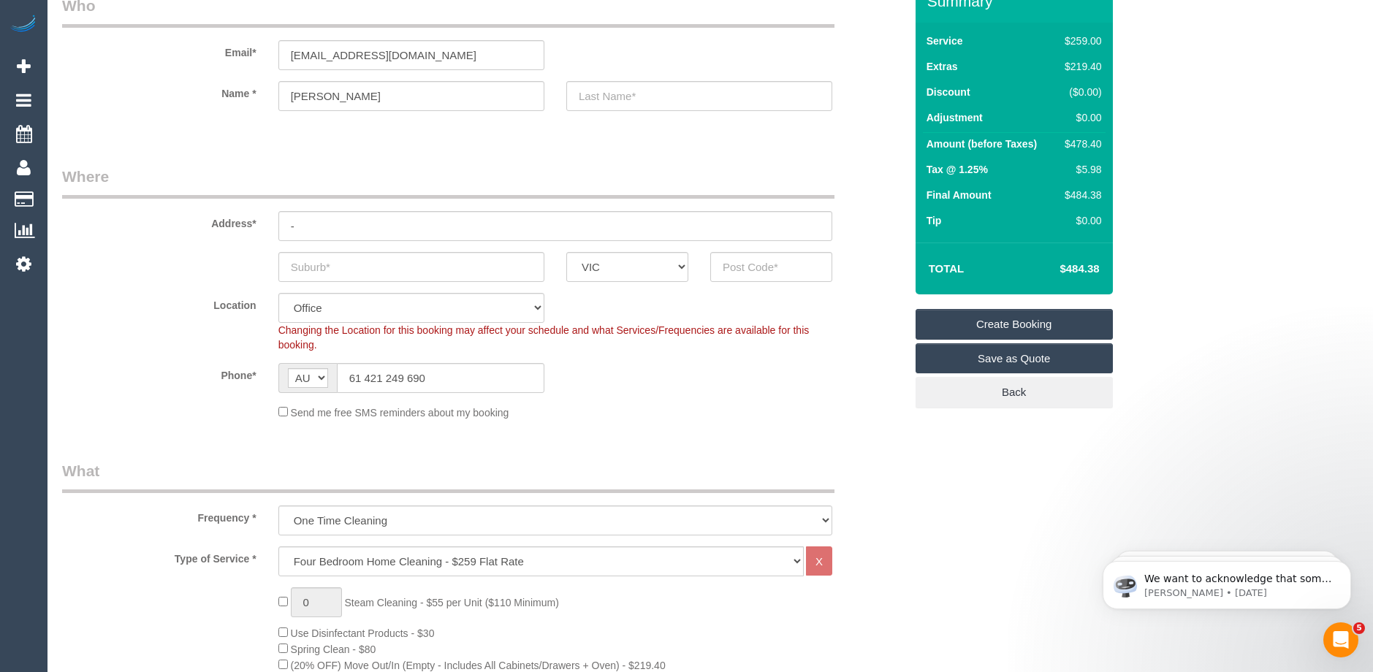
click at [1046, 178] on td "Tax @ 1.25%" at bounding box center [989, 172] width 133 height 26
drag, startPoint x: 1100, startPoint y: 167, endPoint x: 1049, endPoint y: 168, distance: 51.2
click at [1049, 168] on tr "Tax @ 1.25% $5.98" at bounding box center [1014, 172] width 183 height 26
copy tr "$5.98"
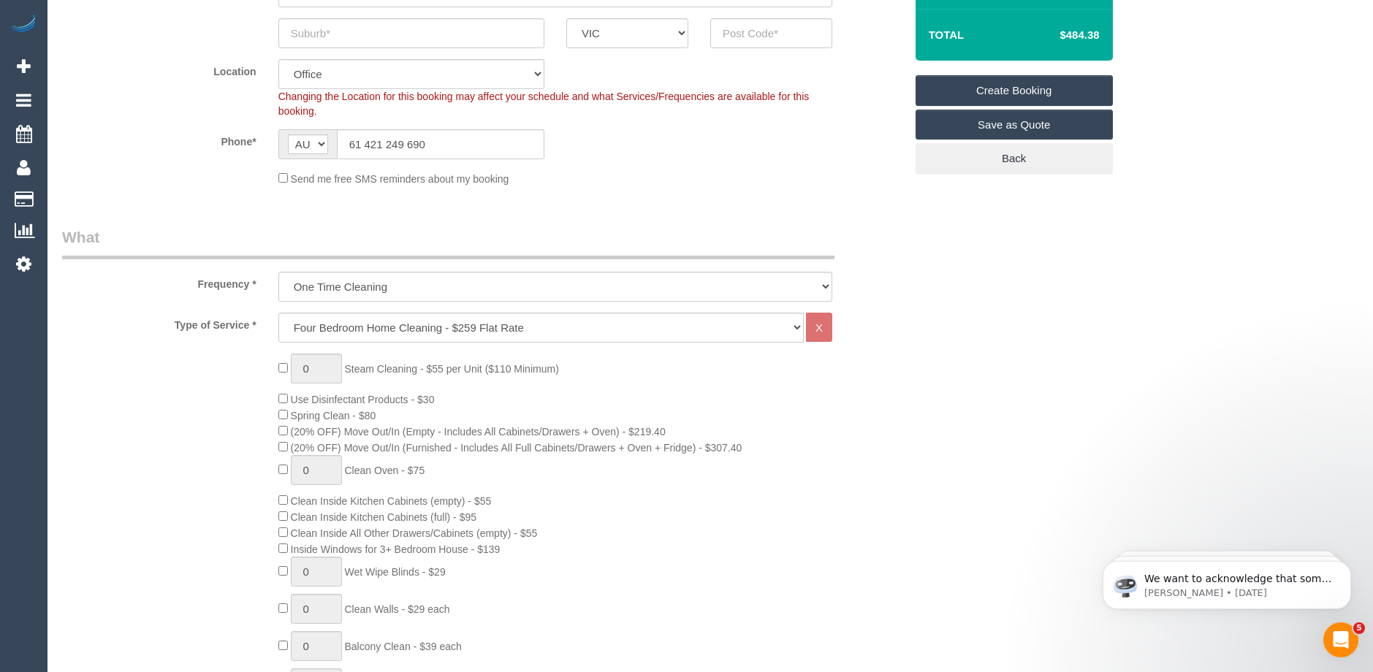
scroll to position [365, 0]
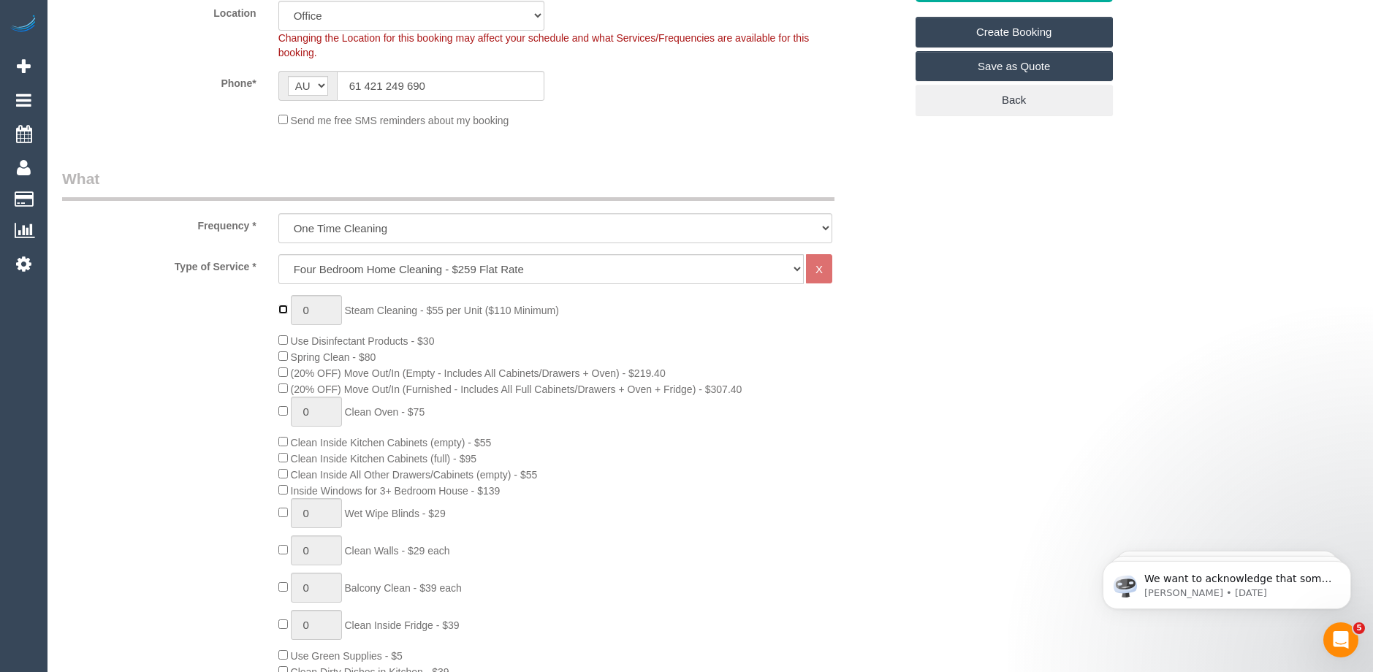
type input "1"
click at [315, 311] on input "1" at bounding box center [316, 310] width 51 height 30
type input "6"
click at [799, 426] on div "6 Steam Cleaning - $55 per Unit ($110 Minimum) Use Disinfectant Products - $30 …" at bounding box center [591, 551] width 648 height 512
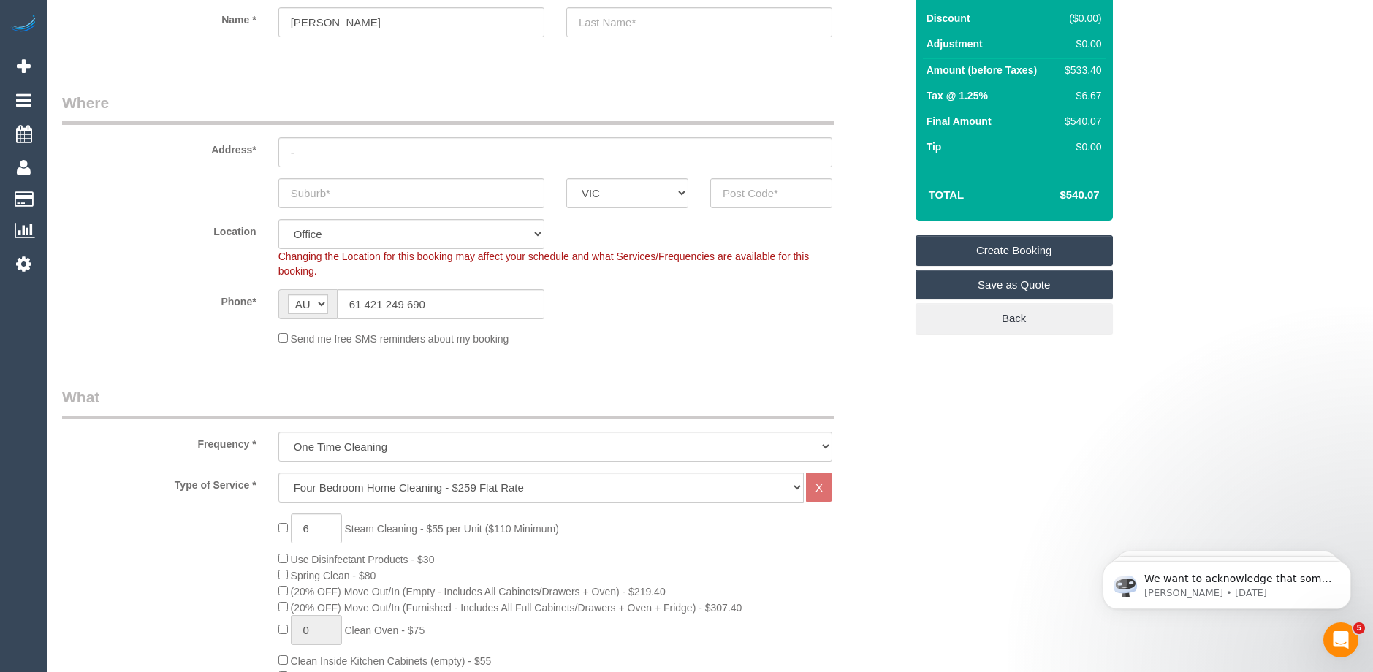
scroll to position [146, 0]
drag, startPoint x: 1102, startPoint y: 193, endPoint x: 1047, endPoint y: 193, distance: 54.8
click at [1047, 193] on td "$818.51" at bounding box center [1057, 196] width 95 height 37
copy h4 "$818.51"
